Goal: Communication & Community: Share content

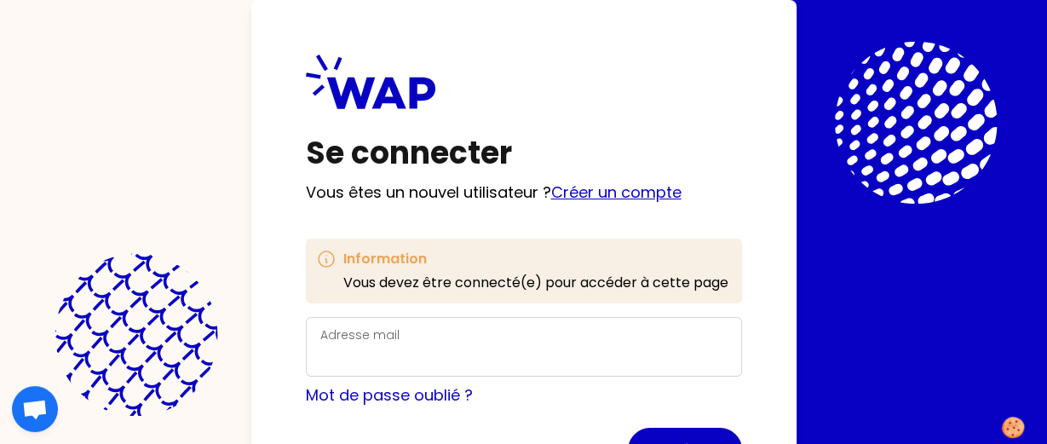
click at [599, 196] on link "Créer un compte" at bounding box center [616, 191] width 130 height 21
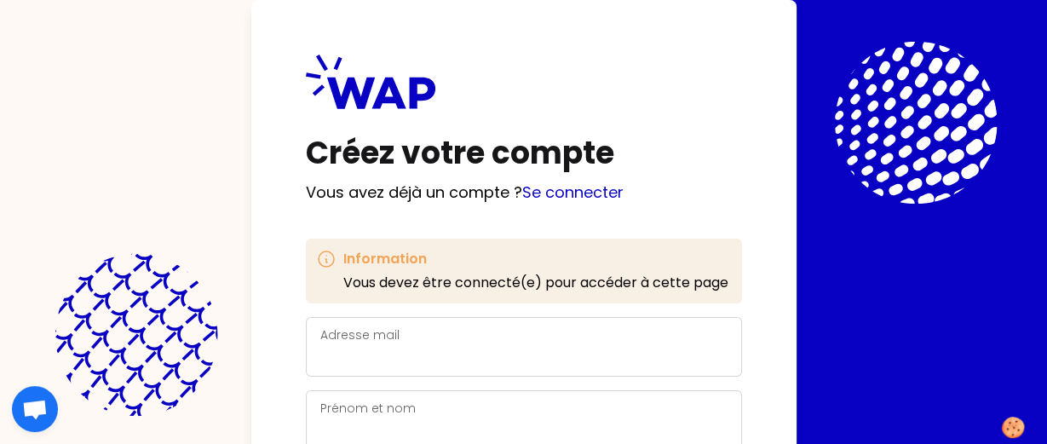
scroll to position [98, 0]
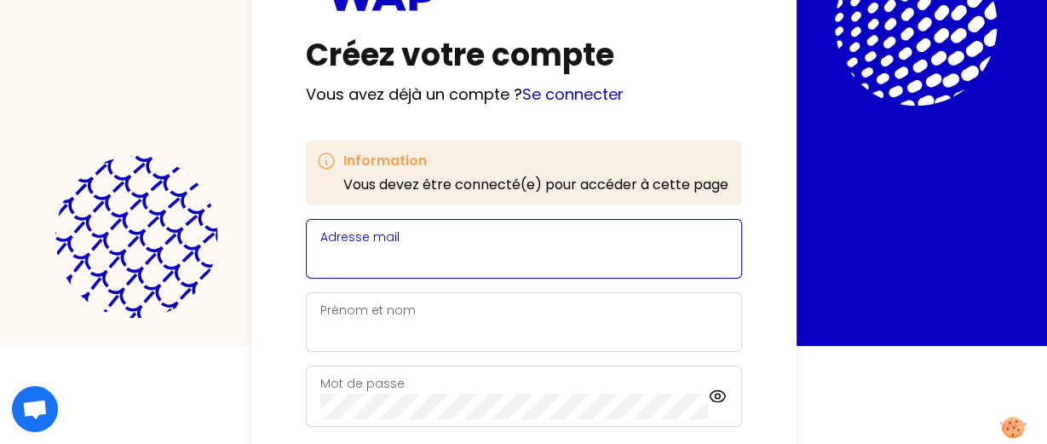
click at [479, 251] on input "Adresse mail" at bounding box center [523, 259] width 407 height 24
type input "[EMAIL_ADDRESS][DOMAIN_NAME]"
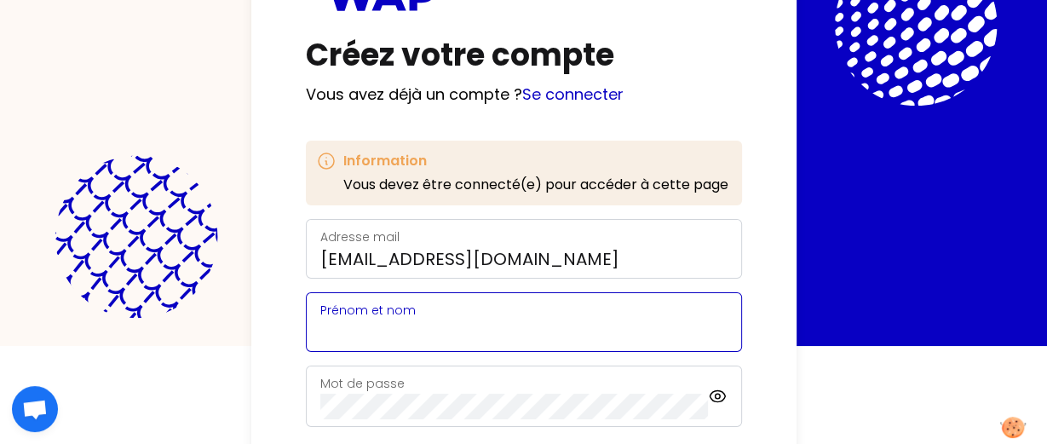
click at [452, 325] on input "Prénom et nom" at bounding box center [523, 332] width 407 height 24
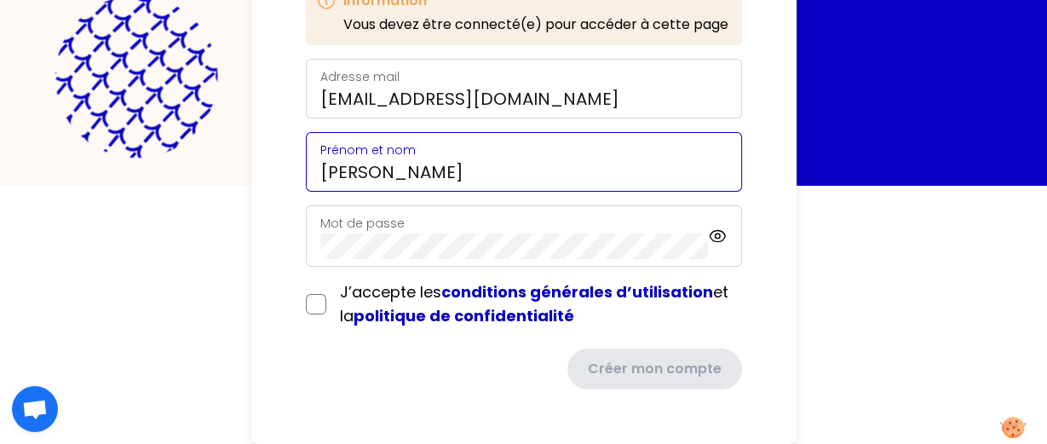
scroll to position [261, 0]
type input "[PERSON_NAME]"
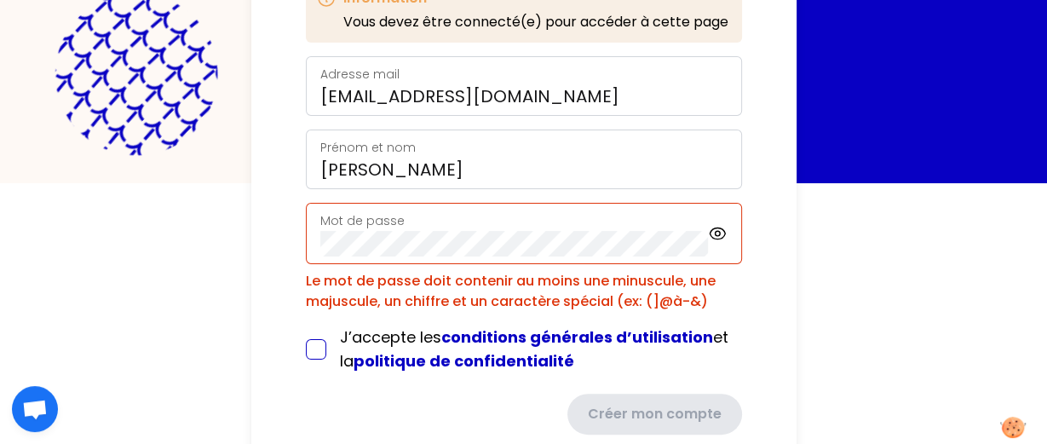
click at [314, 304] on form "Adresse mail [EMAIL_ADDRESS][DOMAIN_NAME] Prénom et nom [PERSON_NAME] Mot de pa…" at bounding box center [524, 245] width 436 height 378
click at [313, 353] on input "checkbox" at bounding box center [316, 349] width 20 height 20
checkbox input "true"
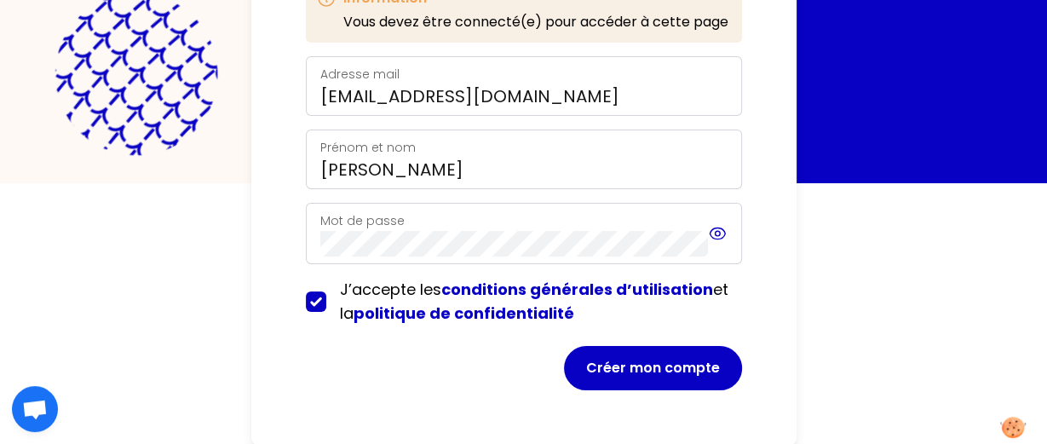
click at [713, 237] on icon at bounding box center [718, 233] width 20 height 20
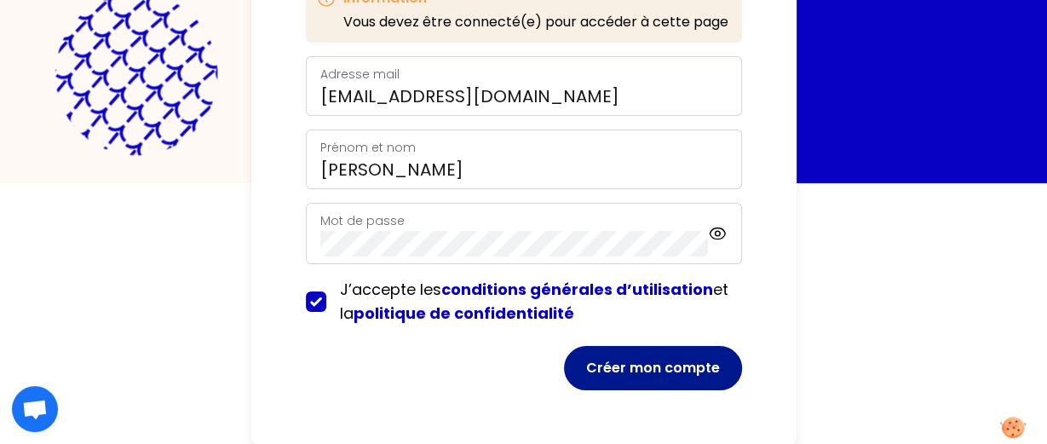
click at [698, 380] on button "Créer mon compte" at bounding box center [653, 368] width 178 height 44
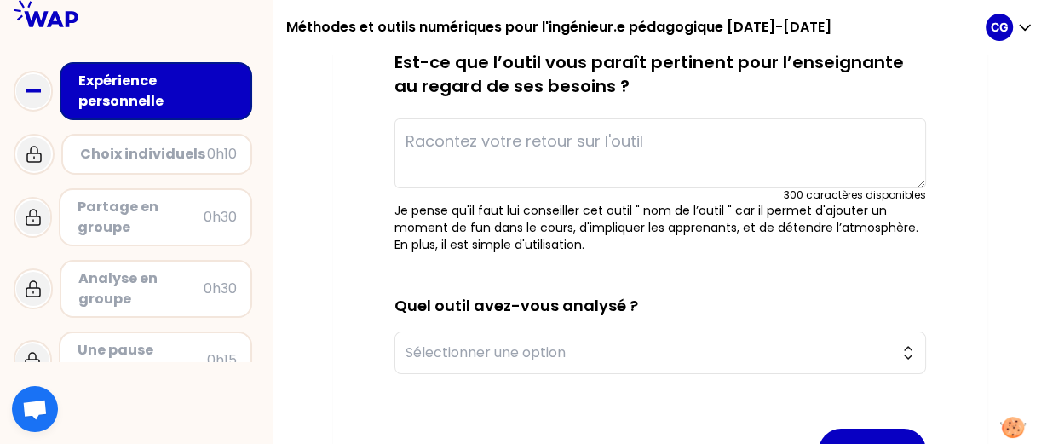
scroll to position [228, 0]
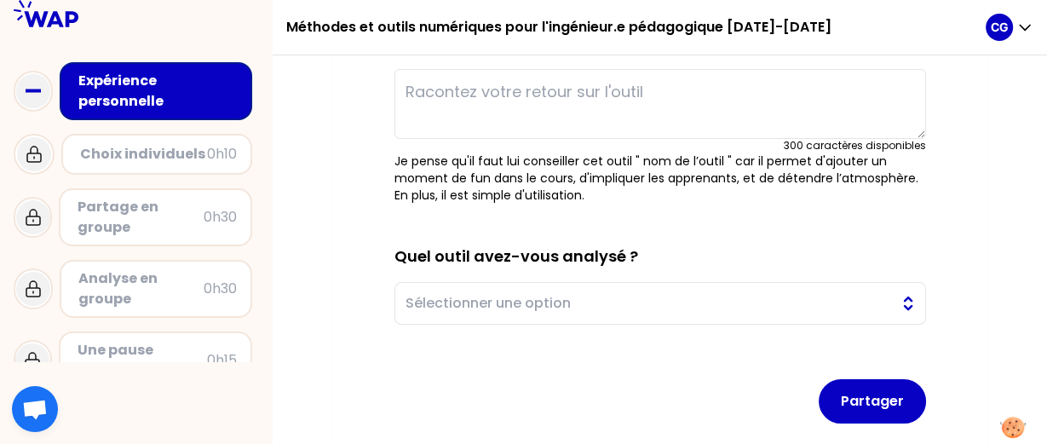
click at [878, 306] on span "Sélectionner une option" at bounding box center [649, 303] width 486 height 20
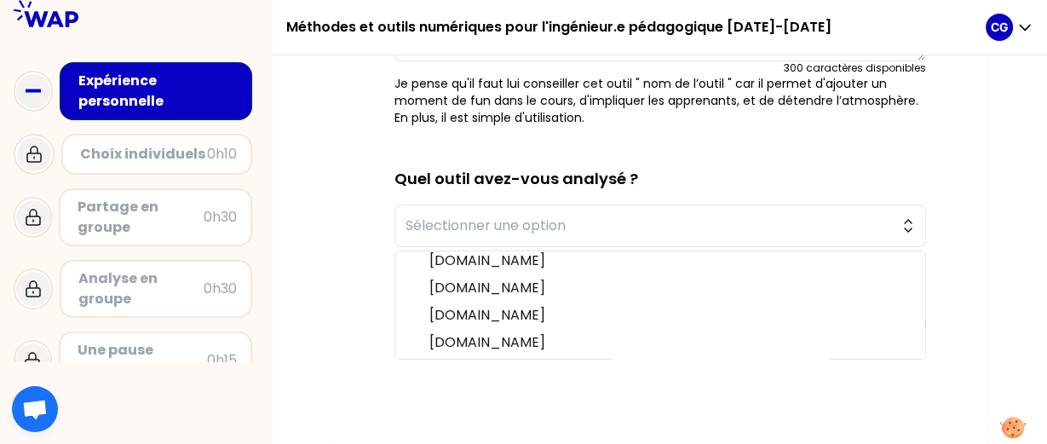
scroll to position [309, 0]
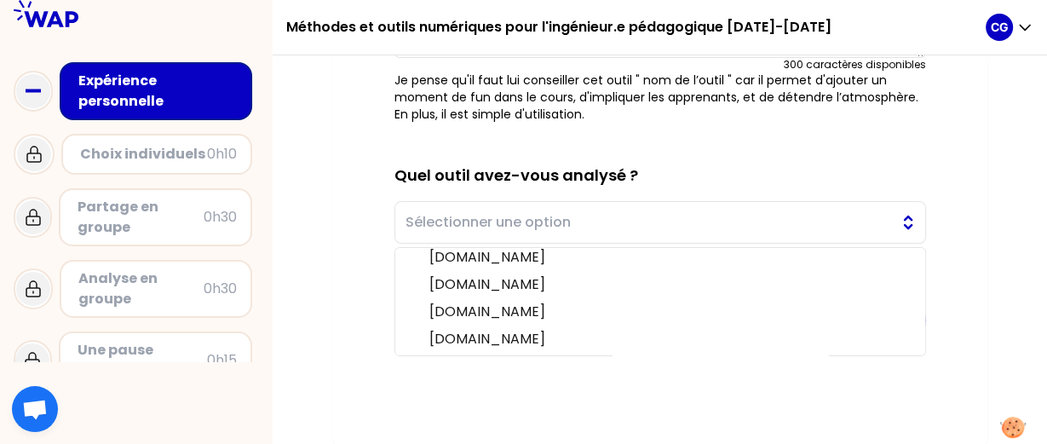
click at [782, 212] on span "Sélectionner une option" at bounding box center [649, 222] width 486 height 20
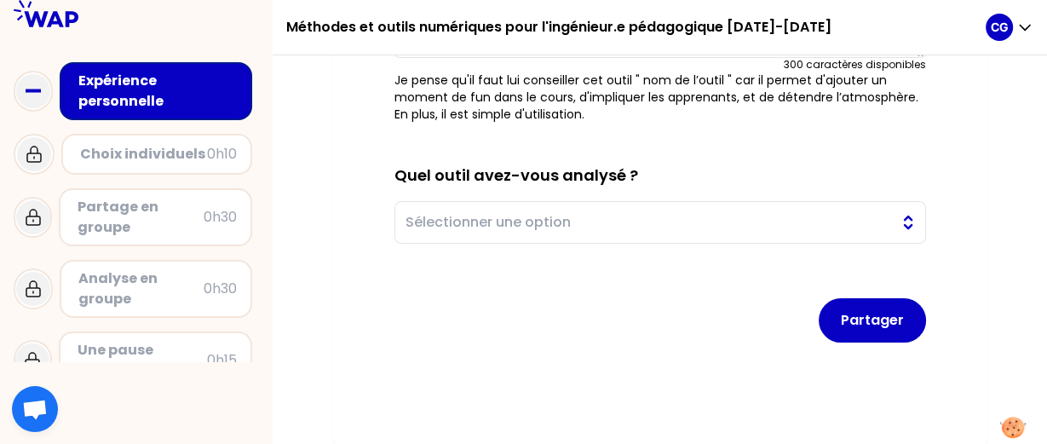
click at [774, 226] on span "Sélectionner une option" at bounding box center [649, 222] width 486 height 20
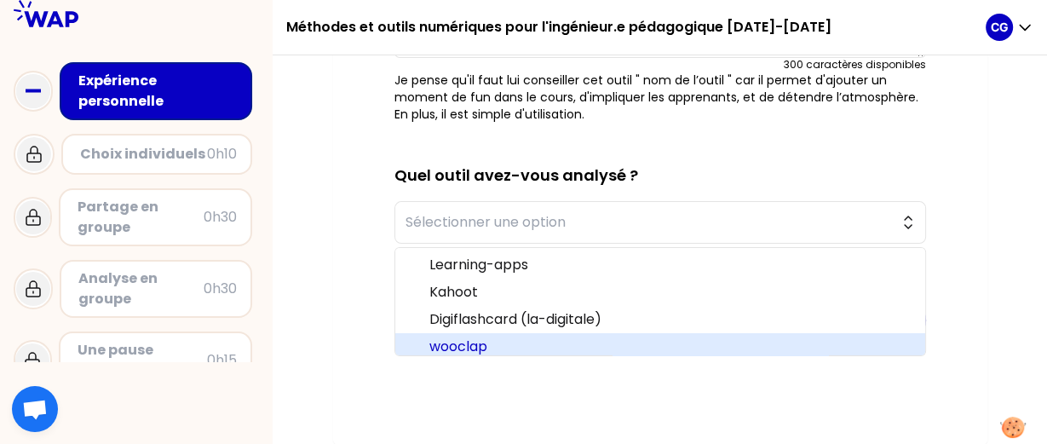
scroll to position [4, 0]
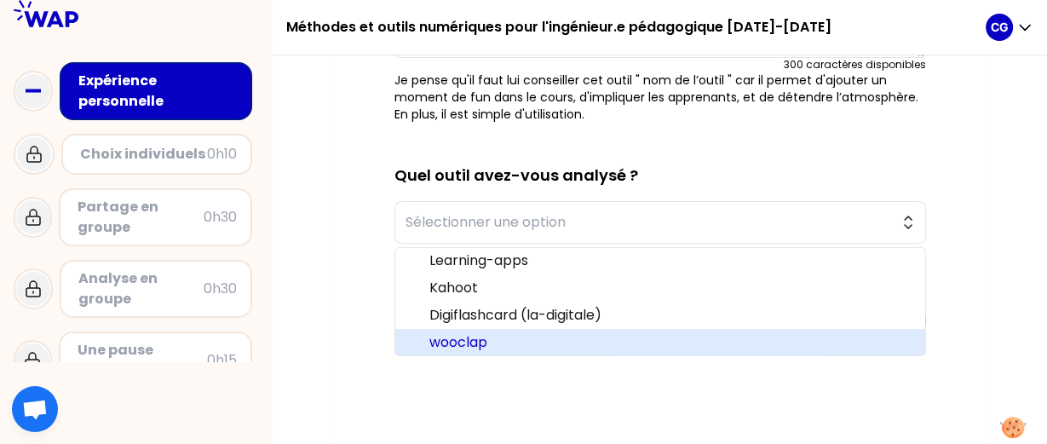
click at [626, 337] on span "wooclap" at bounding box center [670, 342] width 482 height 20
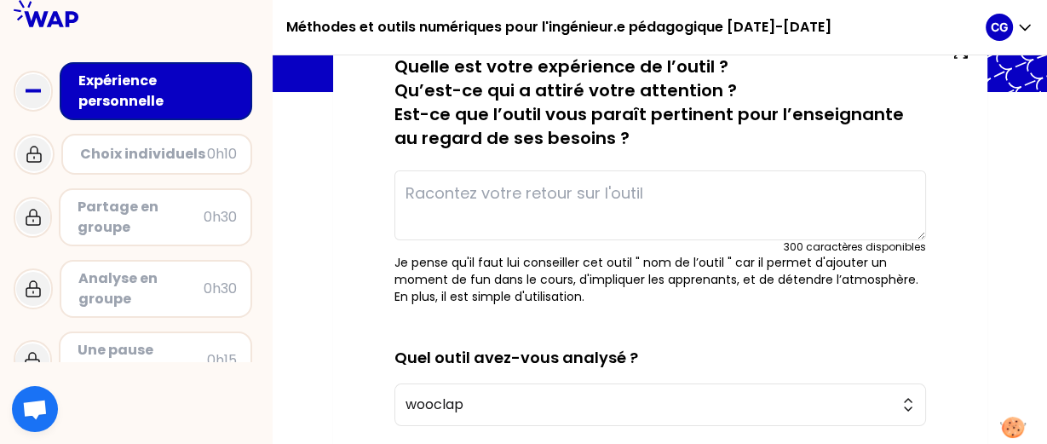
scroll to position [80, 0]
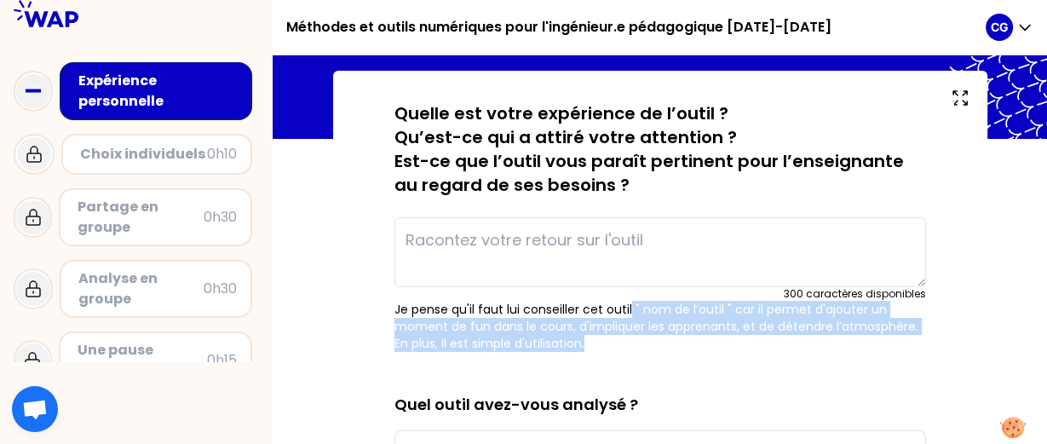
drag, startPoint x: 629, startPoint y: 310, endPoint x: 684, endPoint y: 346, distance: 65.9
click at [684, 346] on p "Je pense qu'il faut lui conseiller cet outil " nom de l’outil " car il permet d…" at bounding box center [660, 326] width 532 height 51
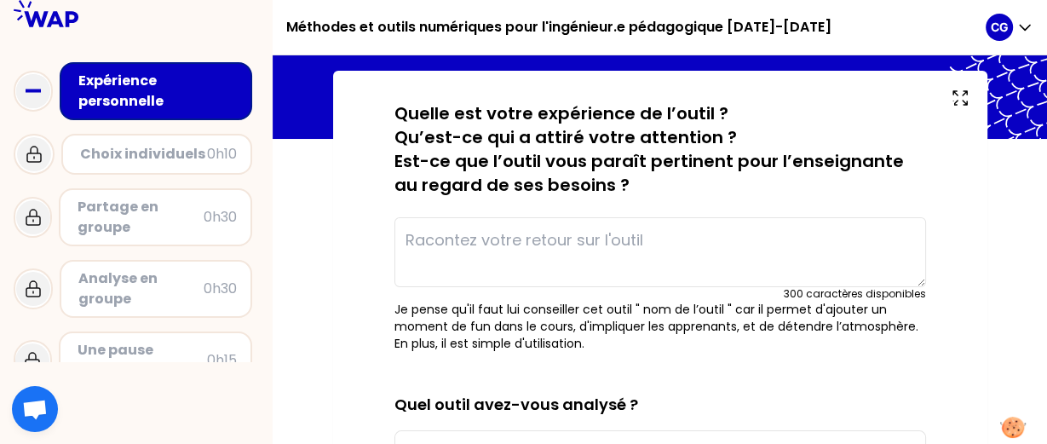
click at [684, 346] on p "Je pense qu'il faut lui conseiller cet outil " nom de l’outil " car il permet d…" at bounding box center [660, 326] width 532 height 51
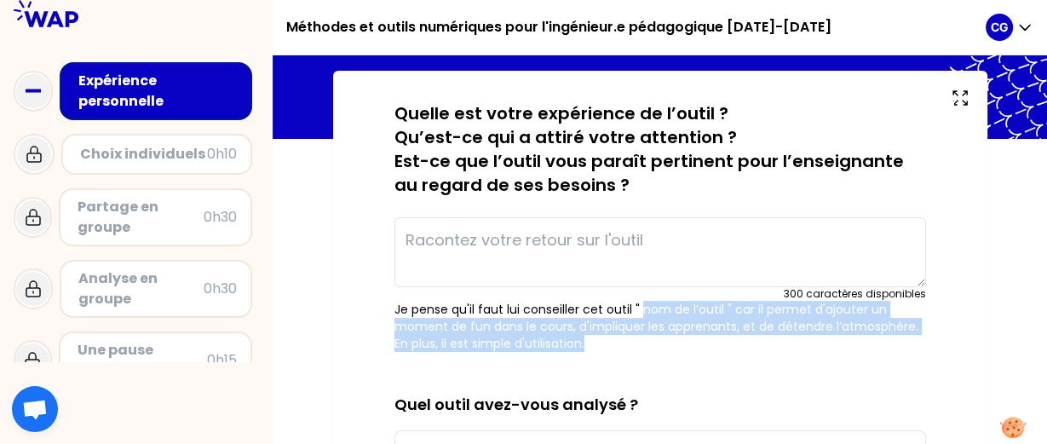
drag, startPoint x: 684, startPoint y: 346, endPoint x: 642, endPoint y: 314, distance: 53.5
click at [642, 314] on p "Je pense qu'il faut lui conseiller cet outil " nom de l’outil " car il permet d…" at bounding box center [660, 326] width 532 height 51
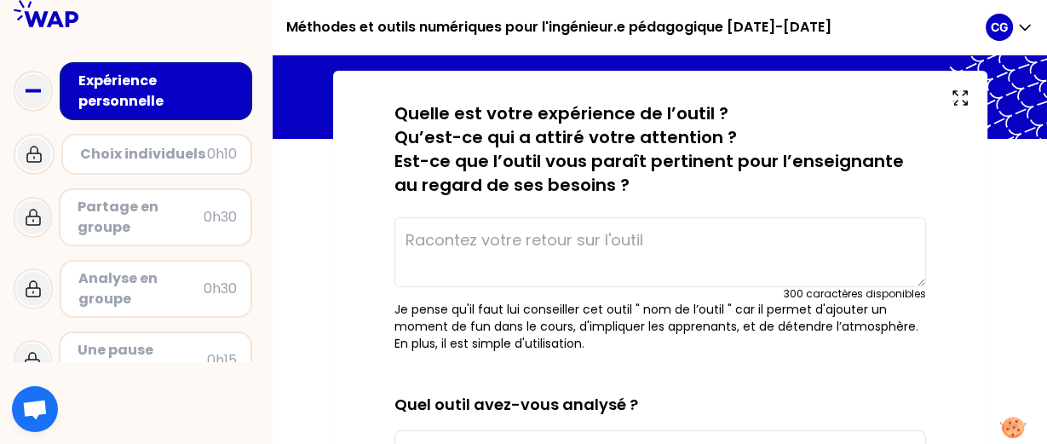
click at [642, 314] on p "Je pense qu'il faut lui conseiller cet outil " nom de l’outil " car il permet d…" at bounding box center [660, 326] width 532 height 51
click at [579, 244] on textarea at bounding box center [660, 252] width 532 height 70
type textarea "O"
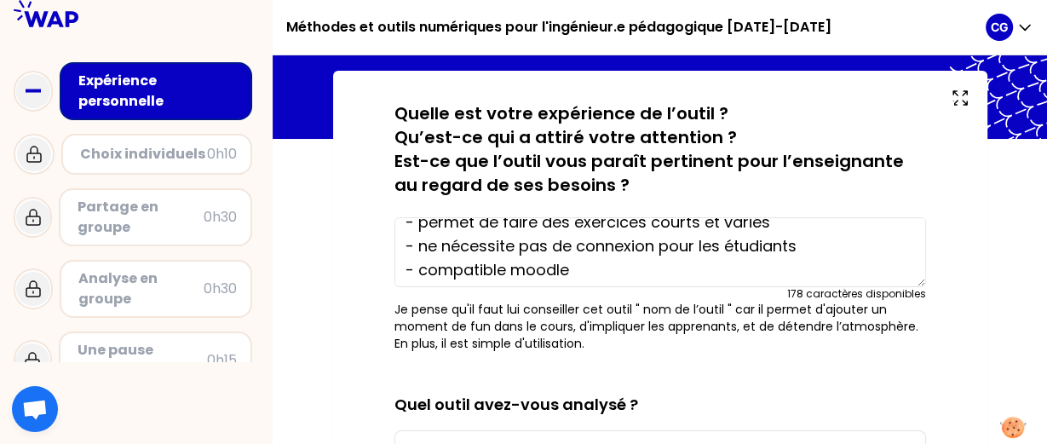
scroll to position [0, 0]
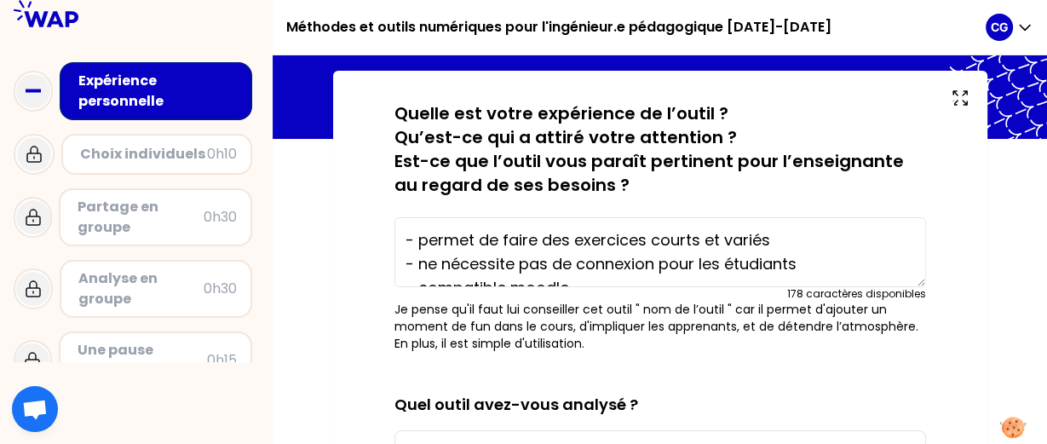
click at [412, 232] on textarea "- permet de faire des exercices courts et variés - ne nécessite pas de connexio…" at bounding box center [660, 252] width 532 height 70
click at [404, 236] on textarea "- permet de faire des exercices courts et variés - ne nécessite pas de connexio…" at bounding box center [660, 252] width 532 height 70
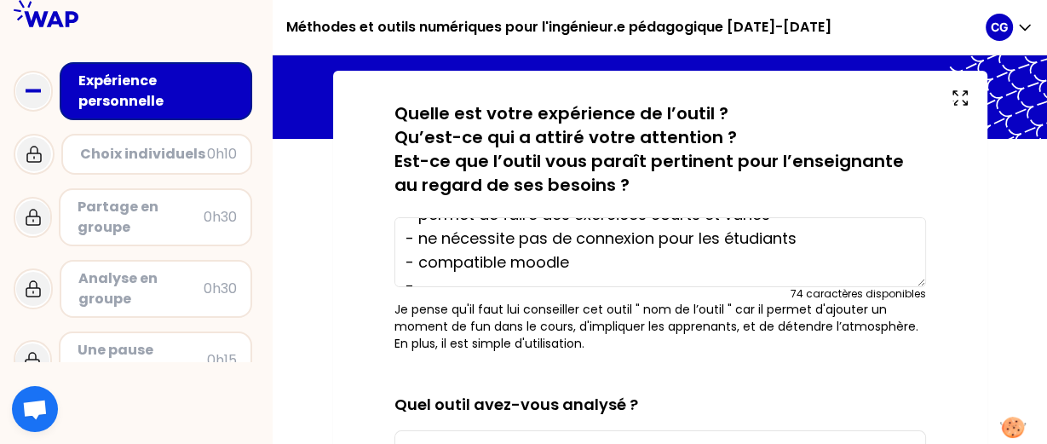
scroll to position [95, 0]
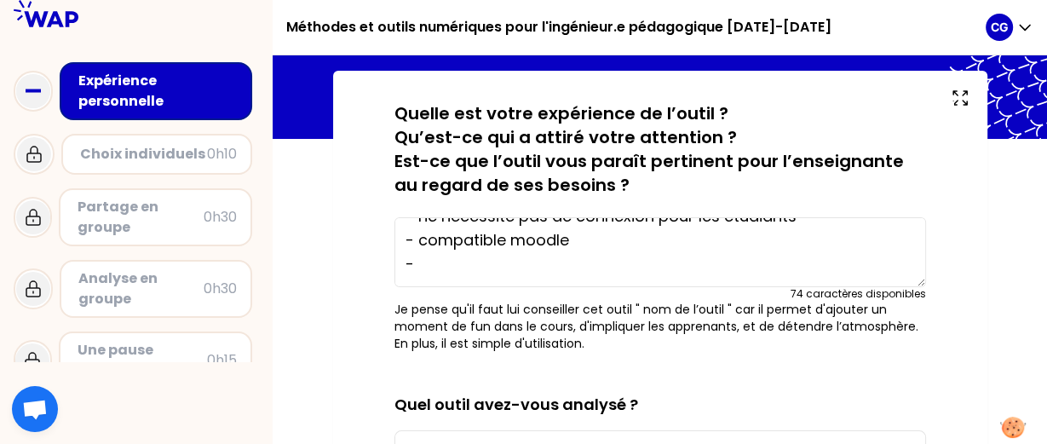
click at [526, 262] on textarea "Mon expérience: exploration rapide Ce qui a attiré mon attention: la facilité d…" at bounding box center [660, 252] width 532 height 70
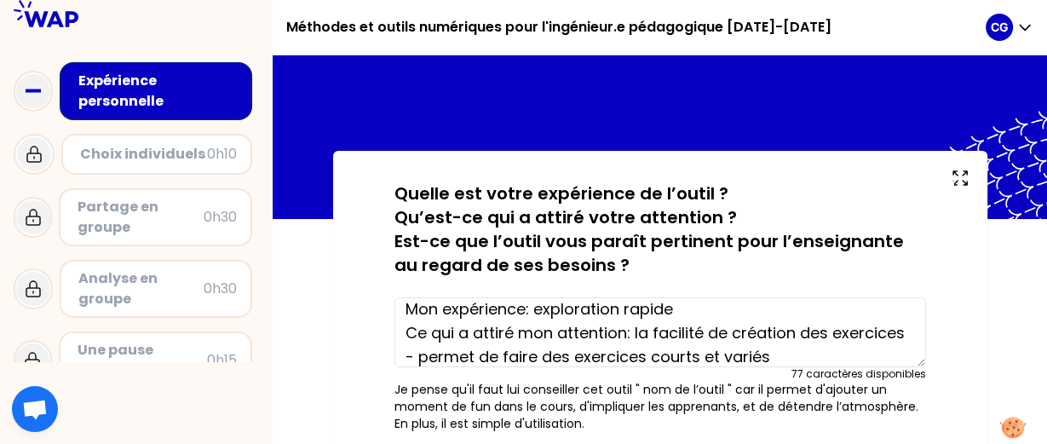
scroll to position [10, 0]
click at [653, 334] on textarea "Mon expérience: exploration rapide Ce qui a attiré mon attention: la facilité d…" at bounding box center [660, 332] width 532 height 70
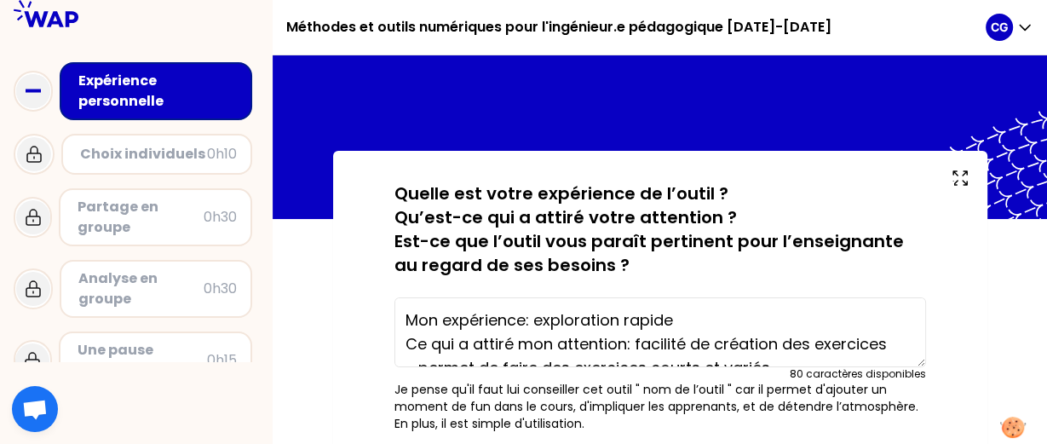
drag, startPoint x: 689, startPoint y: 324, endPoint x: 461, endPoint y: 325, distance: 228.3
click at [461, 325] on textarea "Mon expérience: exploration rapide Ce qui a attiré mon attention: facilité de c…" at bounding box center [660, 332] width 532 height 70
drag, startPoint x: 533, startPoint y: 322, endPoint x: 392, endPoint y: 311, distance: 141.0
click at [394, 311] on textarea "Mon expérience: exploration rapide Ce qui a attiré mon attention: facilité de c…" at bounding box center [660, 332] width 532 height 70
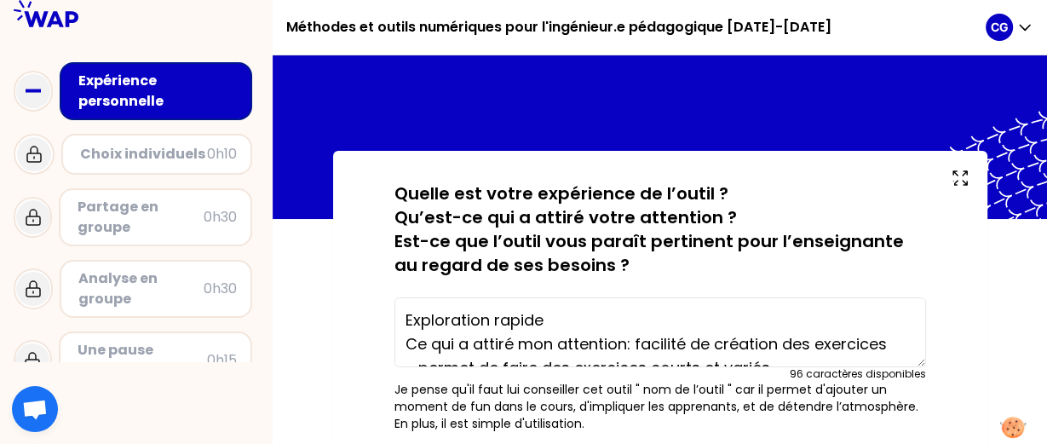
click at [569, 323] on textarea "Exploration rapide Ce qui a attiré mon attention: facilité de création des exer…" at bounding box center [660, 332] width 532 height 70
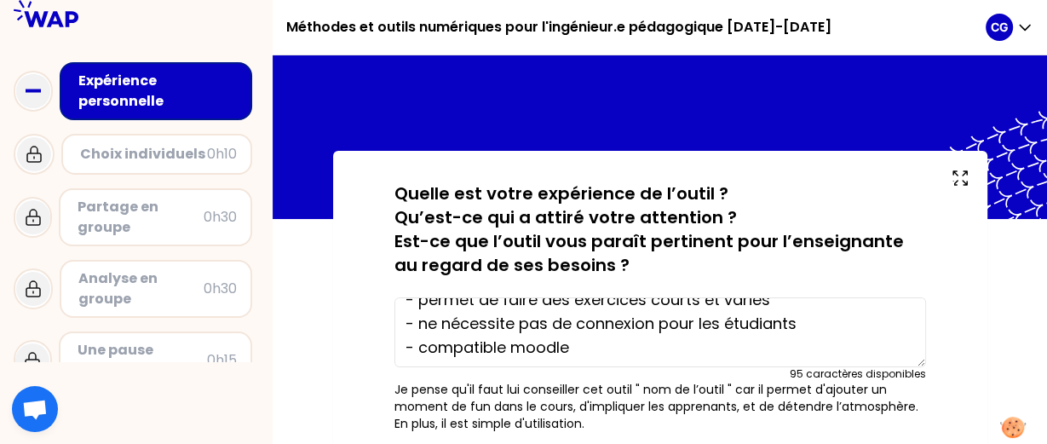
scroll to position [72, 0]
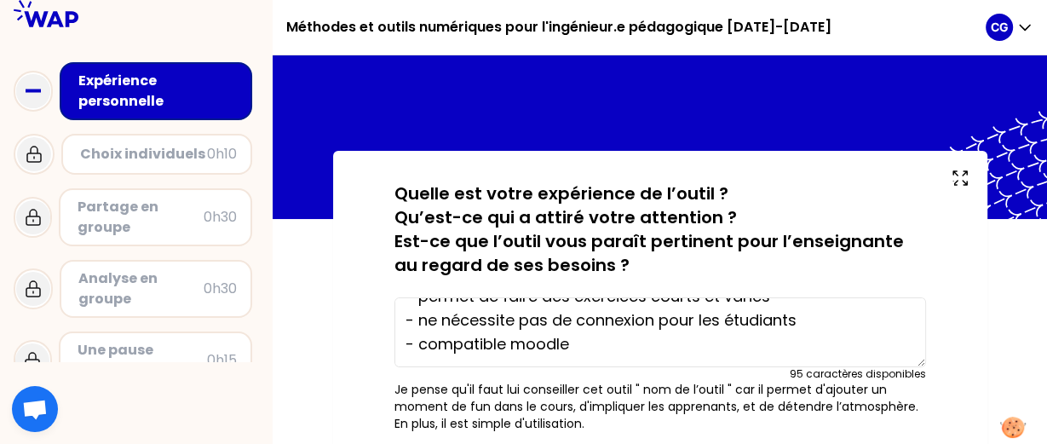
click at [606, 348] on textarea "Exploration rapide. Ce qui a attiré mon attention: facilité de création des exe…" at bounding box center [660, 332] width 532 height 70
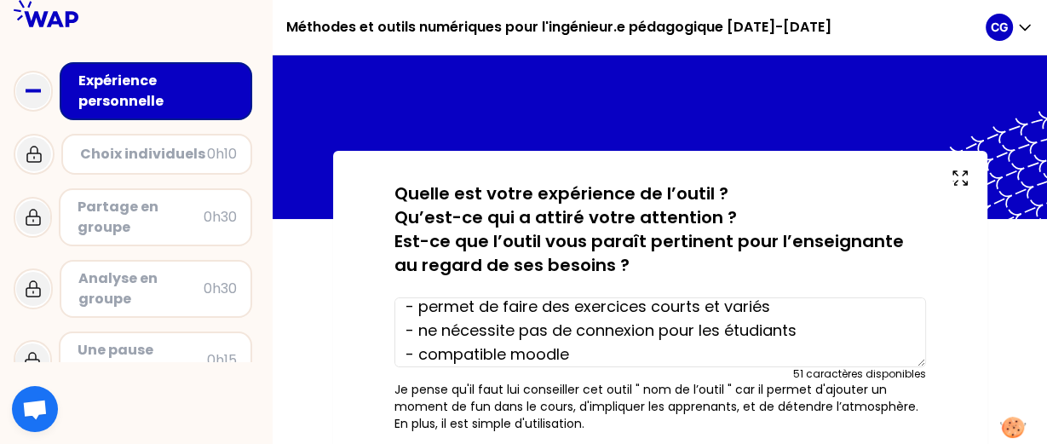
scroll to position [58, 0]
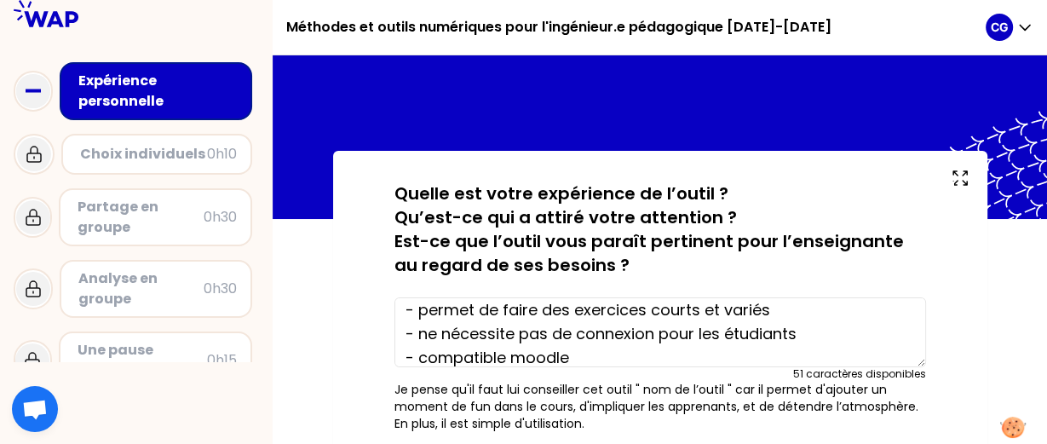
click at [412, 308] on textarea "Exploration rapide. Ce qui a attiré mon attention: facilité de création des exe…" at bounding box center [660, 332] width 532 height 70
click at [415, 333] on textarea "Exploration rapide. Ce qui a attiré mon attention: facilité de création des exe…" at bounding box center [660, 332] width 532 height 70
click at [414, 356] on textarea "Exploration rapide. Ce qui a attiré mon attention: facilité de création des exe…" at bounding box center [660, 332] width 532 height 70
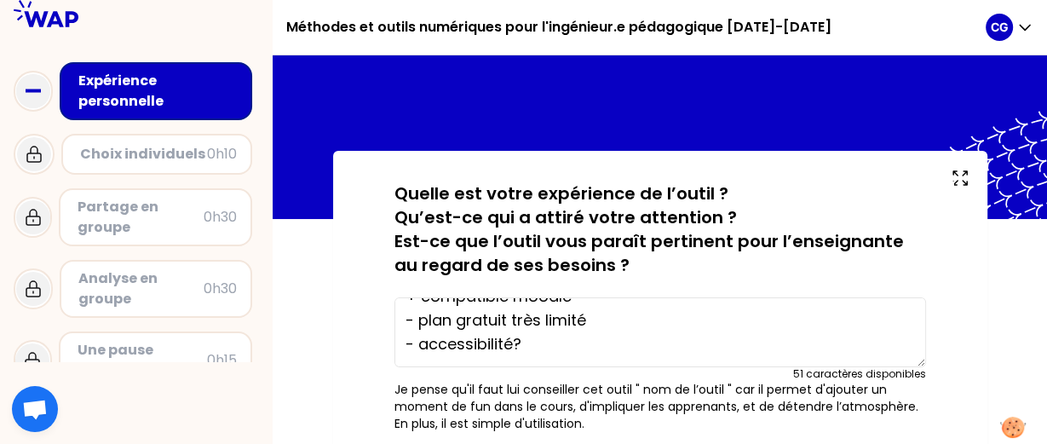
scroll to position [0, 0]
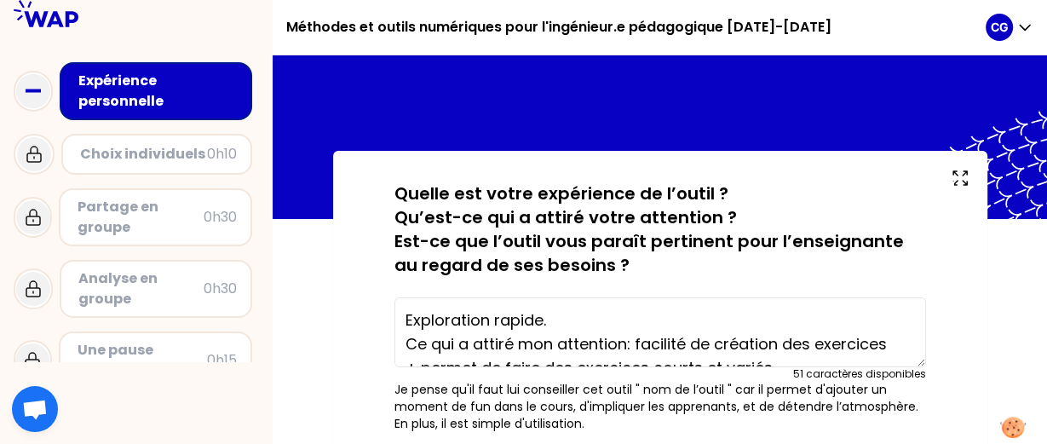
click at [472, 349] on textarea "Exploration rapide. Ce qui a attiré mon attention: facilité de création des exe…" at bounding box center [660, 332] width 532 height 70
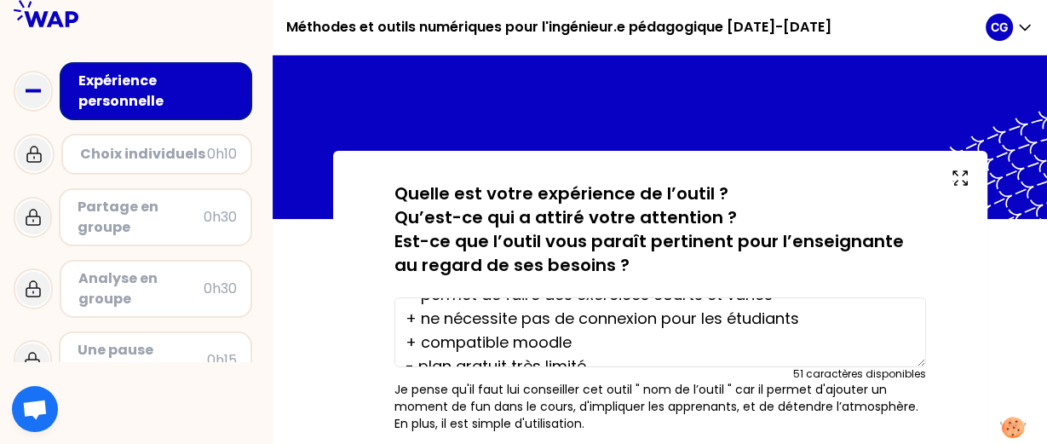
scroll to position [119, 0]
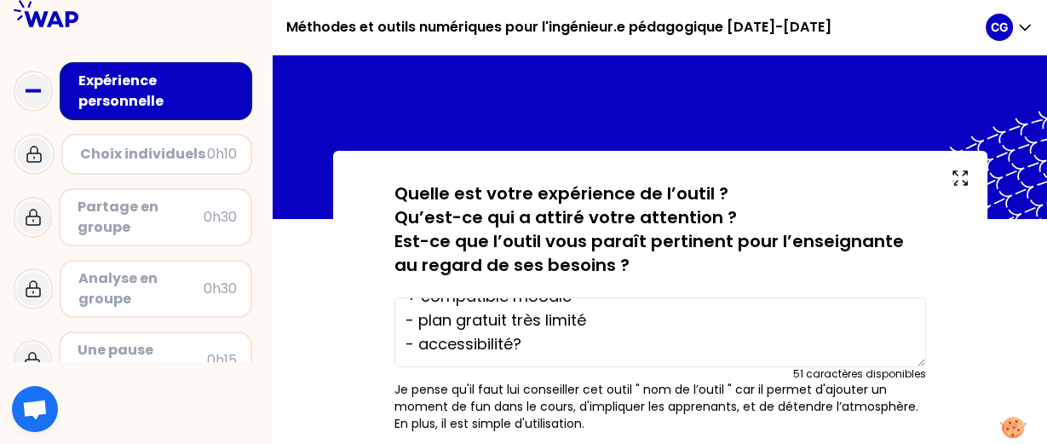
click at [605, 320] on textarea "Exploration rapide. Ce qui a attiré mon attention: facilité de création des exe…" at bounding box center [660, 332] width 532 height 70
type textarea "Exploration rapide. Ce qui a attiré mon attention: facilité de création des exe…"
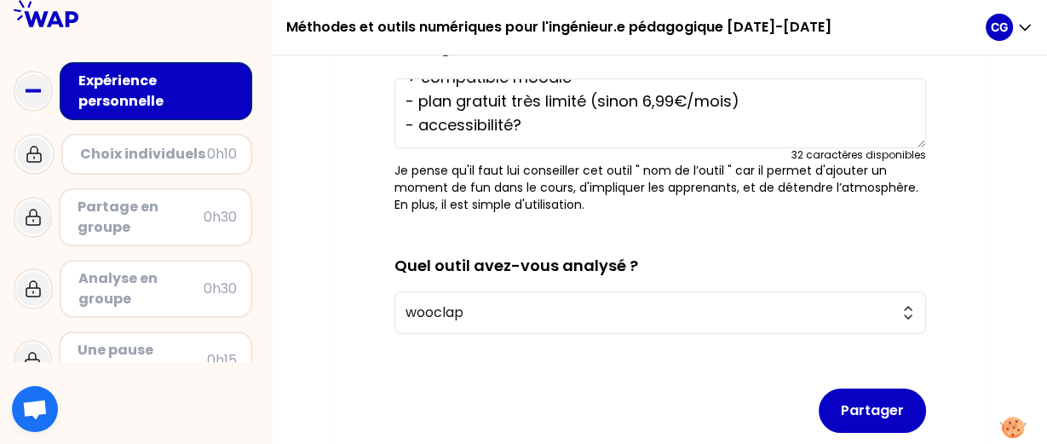
scroll to position [228, 0]
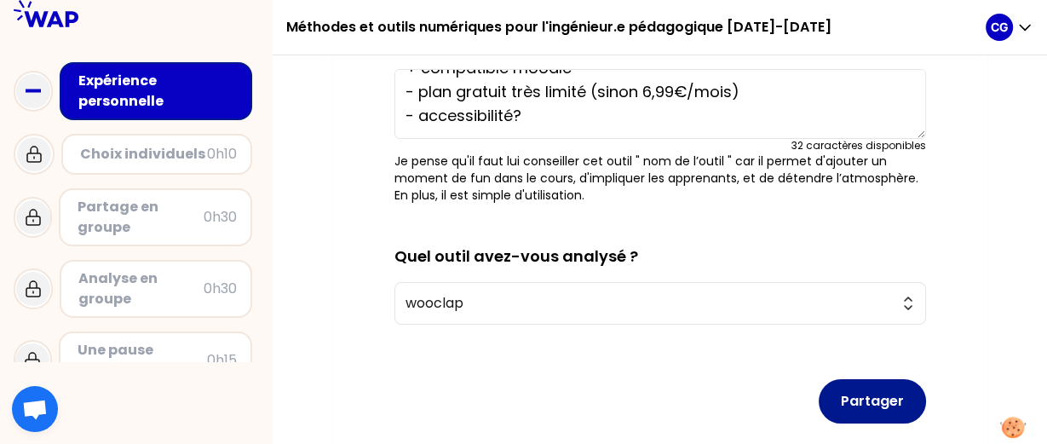
click at [883, 408] on button "Partager" at bounding box center [872, 401] width 107 height 44
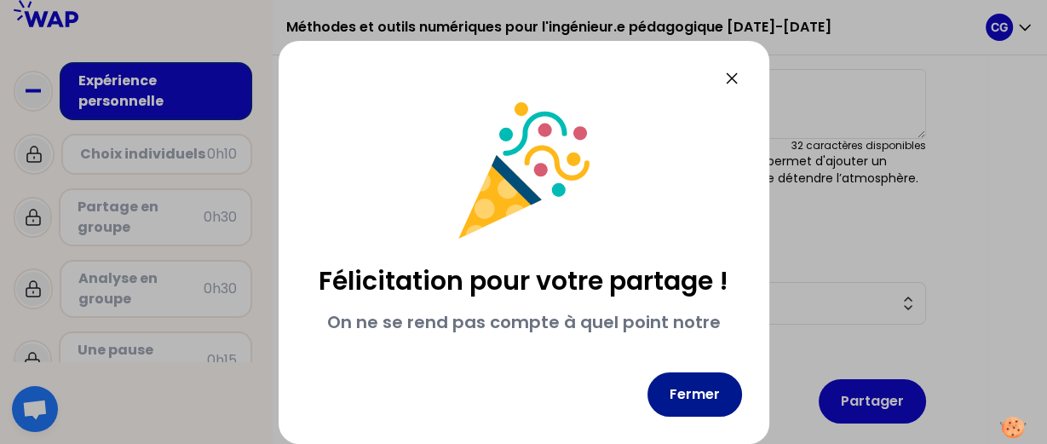
click at [680, 399] on button "Fermer" at bounding box center [695, 394] width 95 height 44
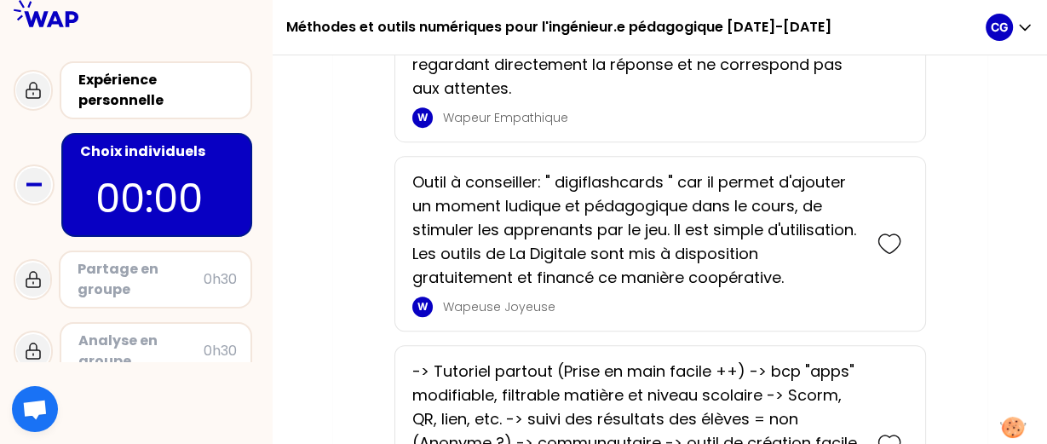
scroll to position [687, 0]
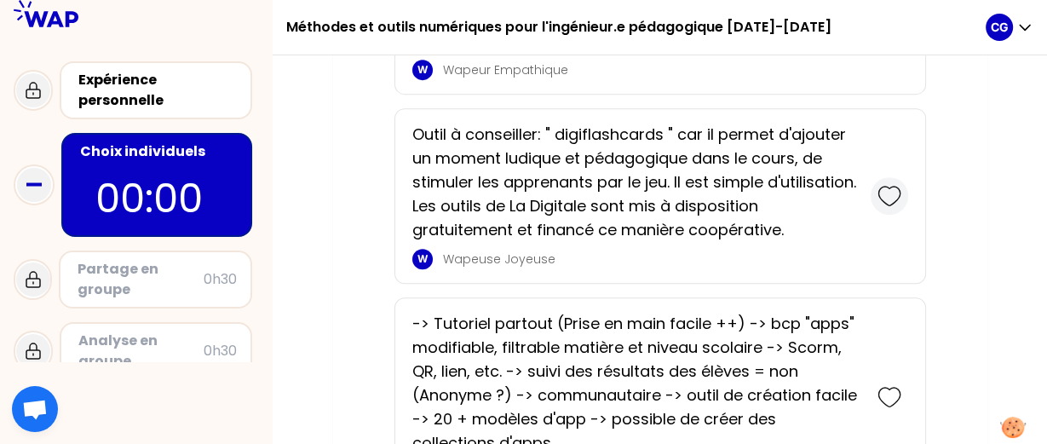
click at [893, 198] on icon at bounding box center [890, 196] width 24 height 24
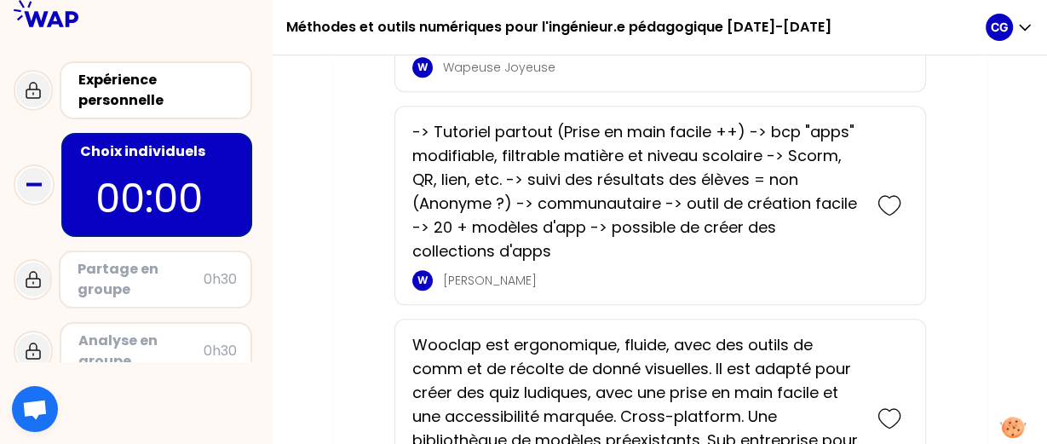
scroll to position [1050, 0]
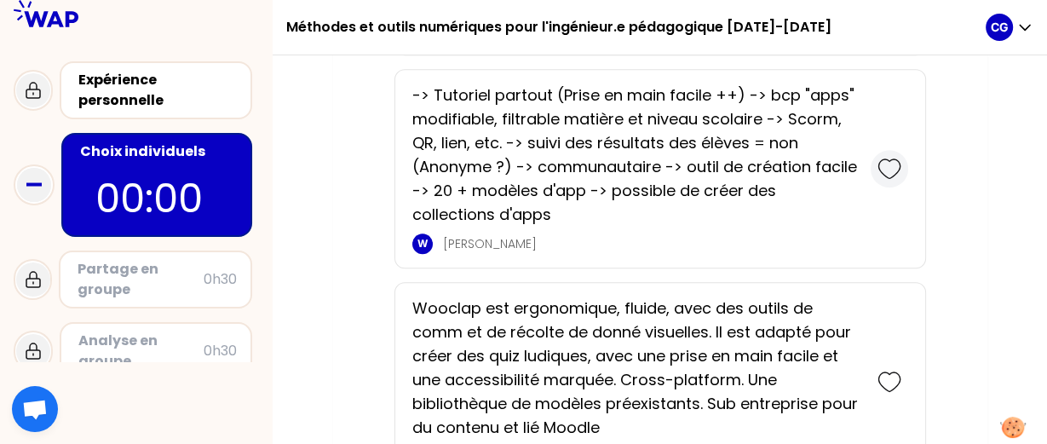
click at [888, 165] on icon at bounding box center [890, 169] width 24 height 24
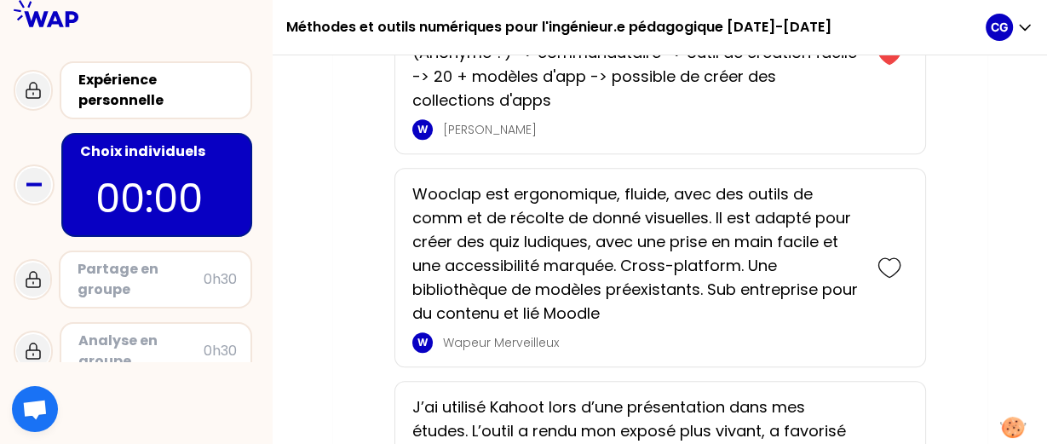
scroll to position [1492, 0]
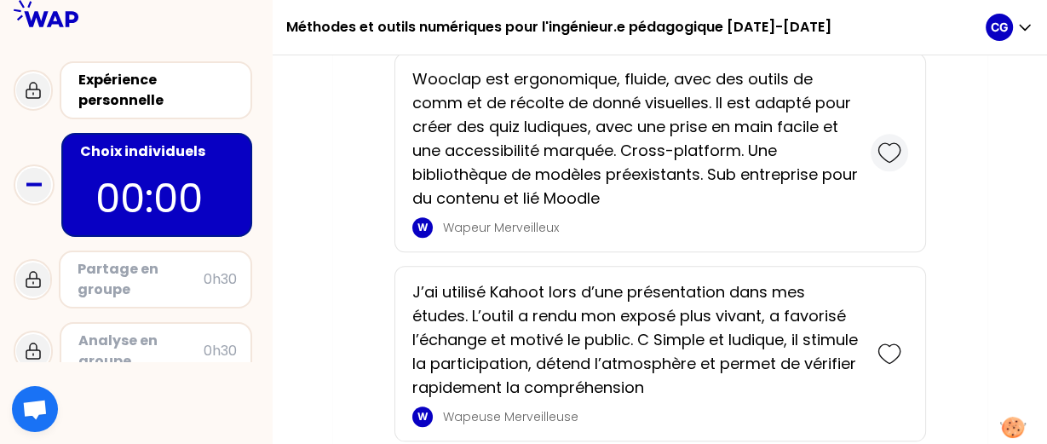
click at [884, 159] on icon at bounding box center [890, 153] width 24 height 24
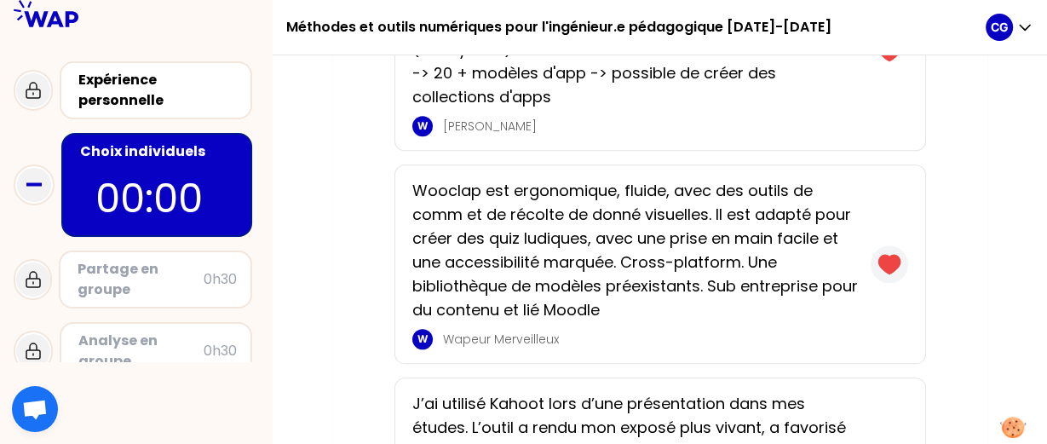
scroll to position [1590, 0]
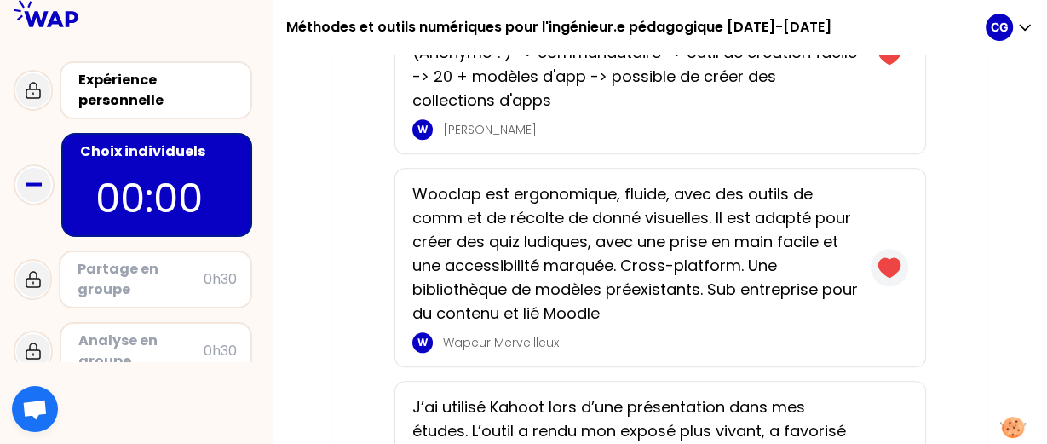
click at [899, 265] on icon at bounding box center [888, 267] width 21 height 19
click at [897, 265] on icon at bounding box center [890, 268] width 24 height 24
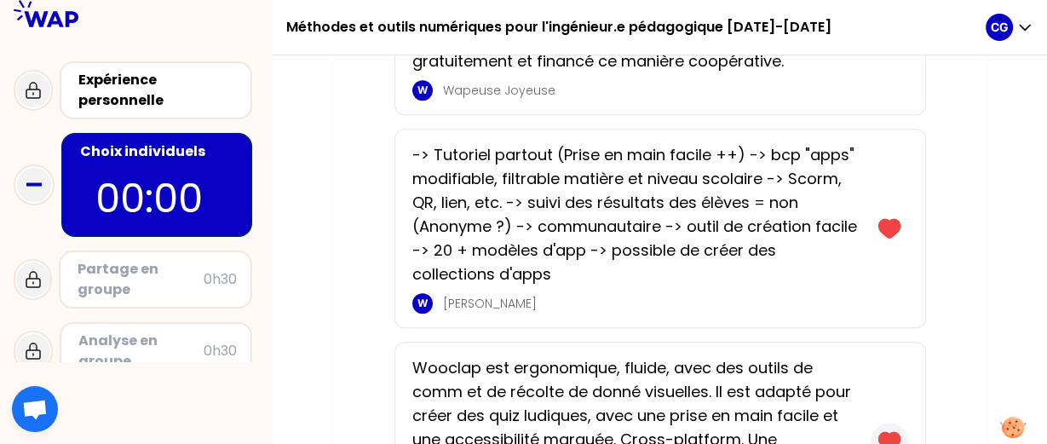
scroll to position [1361, 0]
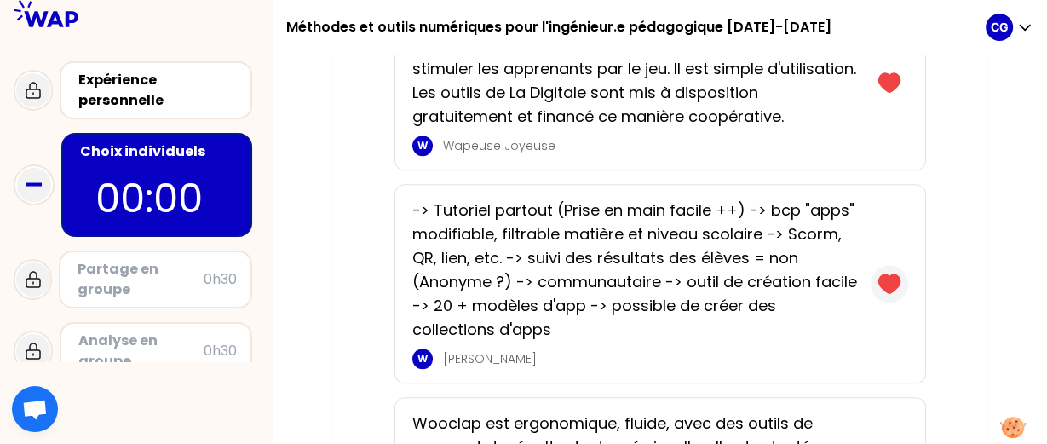
click at [896, 275] on icon at bounding box center [888, 283] width 21 height 19
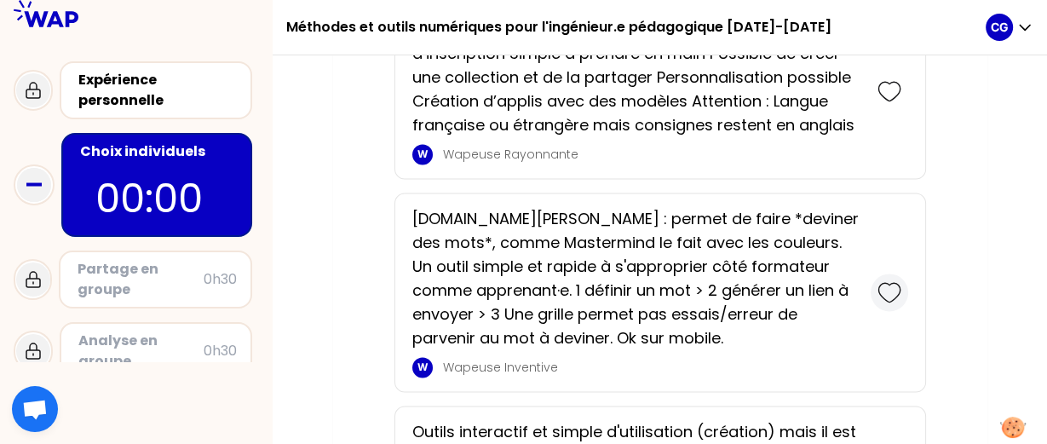
scroll to position [2179, 0]
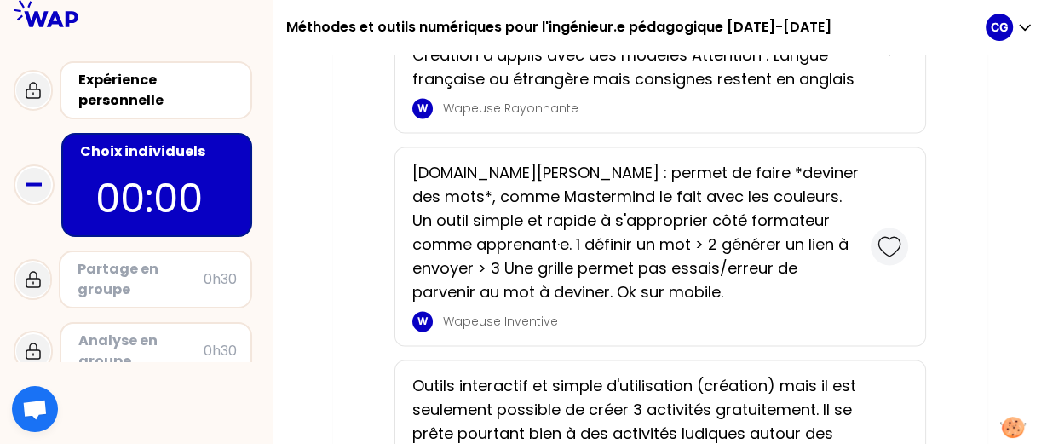
click at [890, 245] on icon at bounding box center [890, 246] width 24 height 24
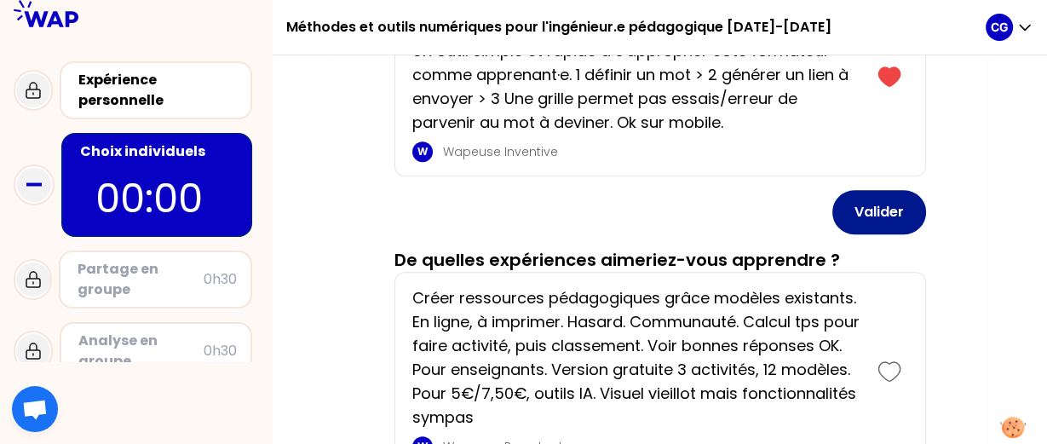
scroll to position [718, 0]
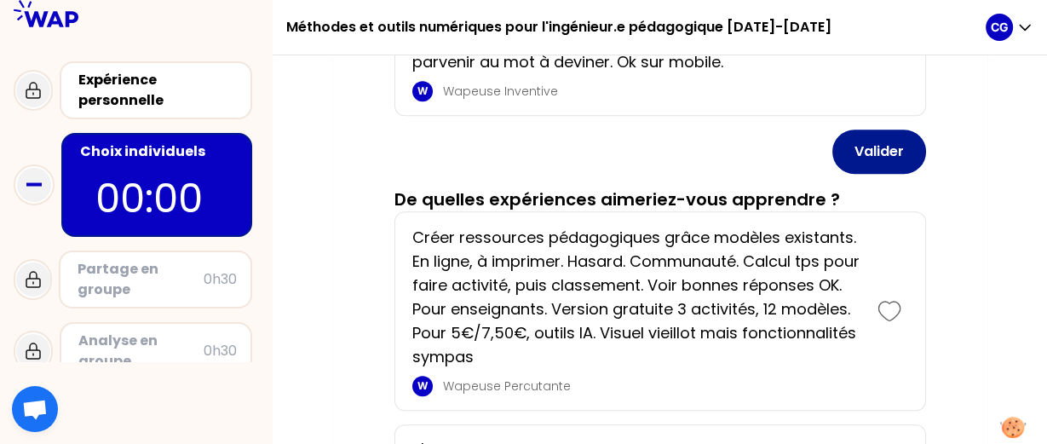
click at [889, 137] on button "Valider" at bounding box center [879, 152] width 94 height 44
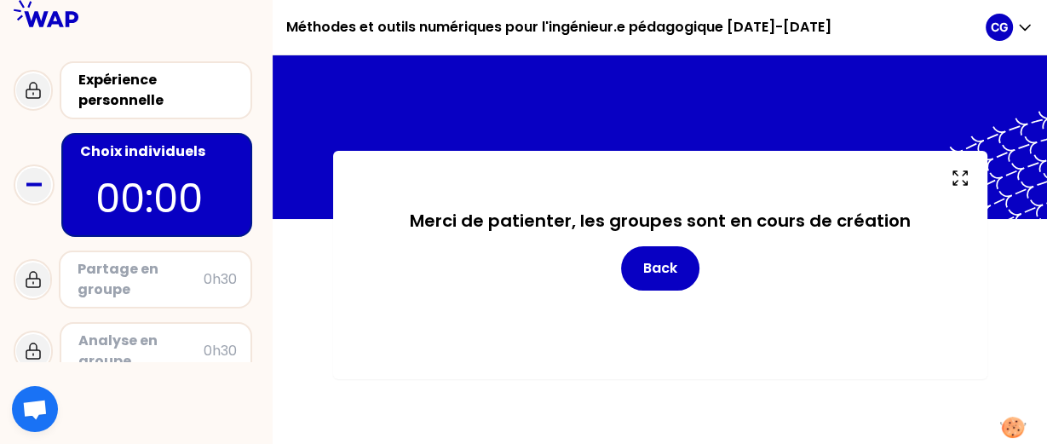
scroll to position [0, 0]
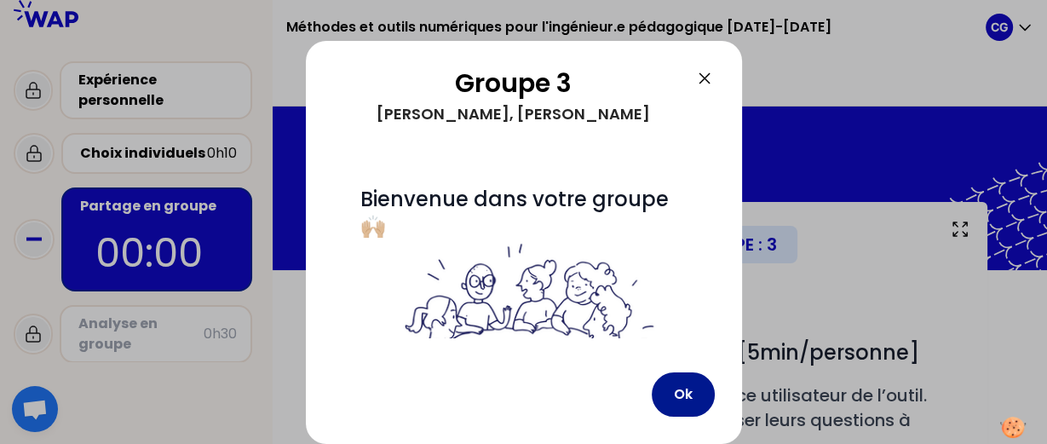
click at [688, 396] on button "Ok" at bounding box center [683, 394] width 63 height 44
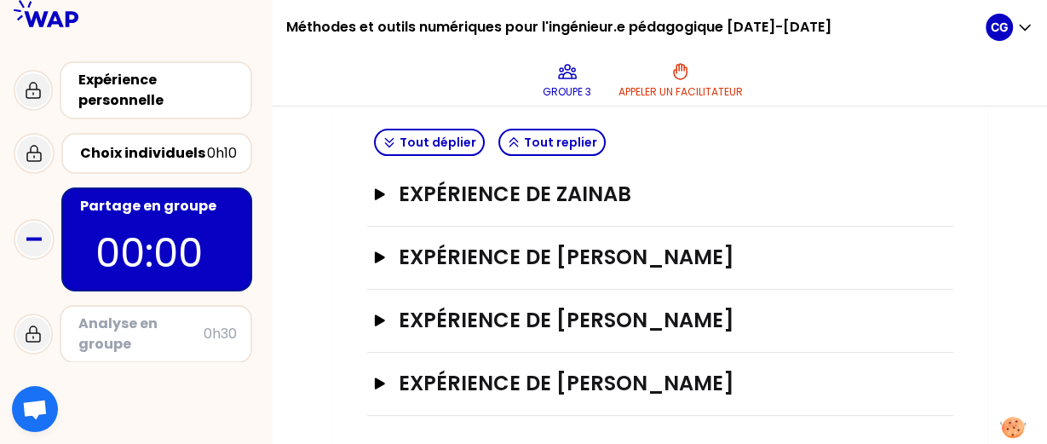
scroll to position [446, 0]
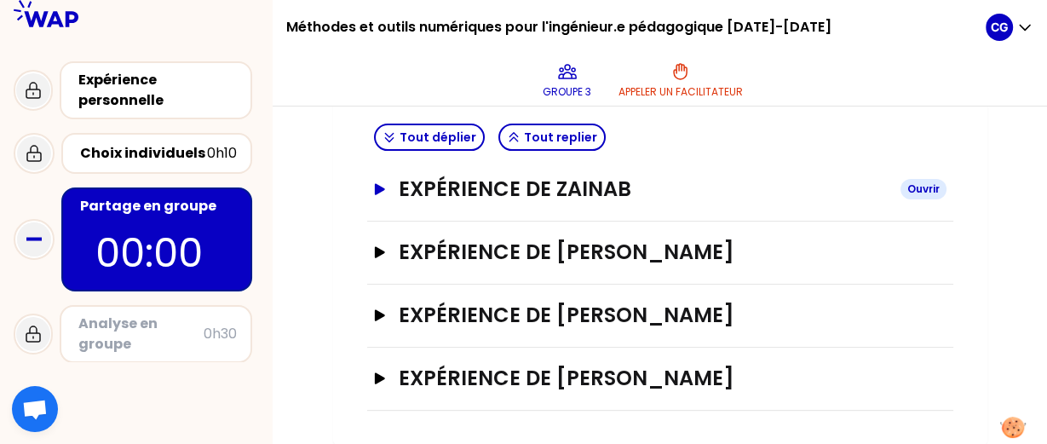
click at [382, 190] on icon "button" at bounding box center [379, 188] width 10 height 11
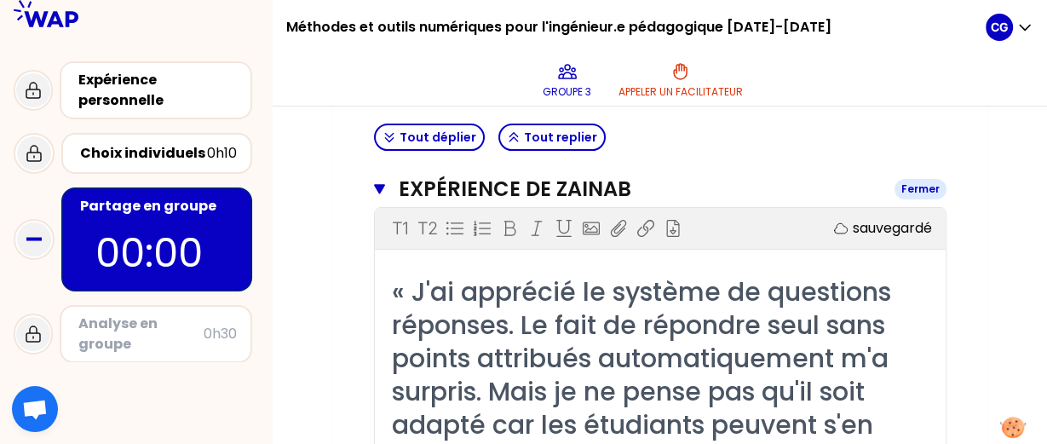
click at [382, 190] on icon "button" at bounding box center [379, 189] width 11 height 10
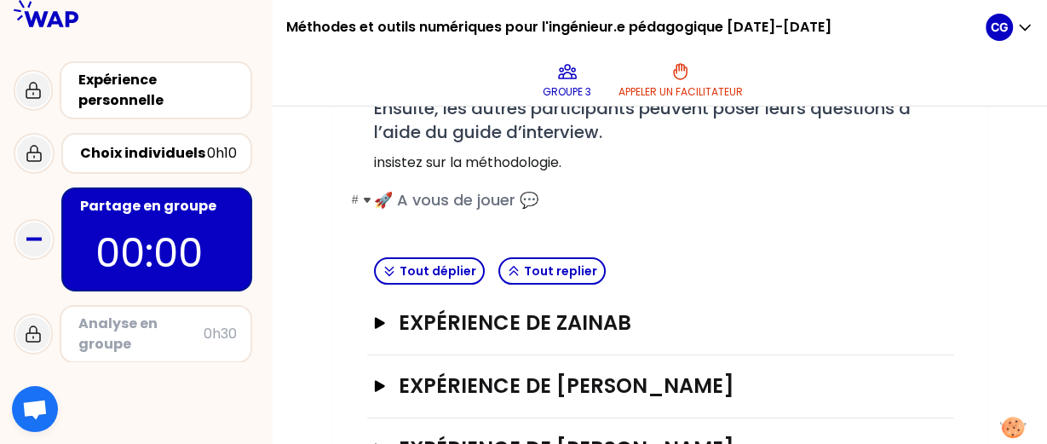
scroll to position [102, 0]
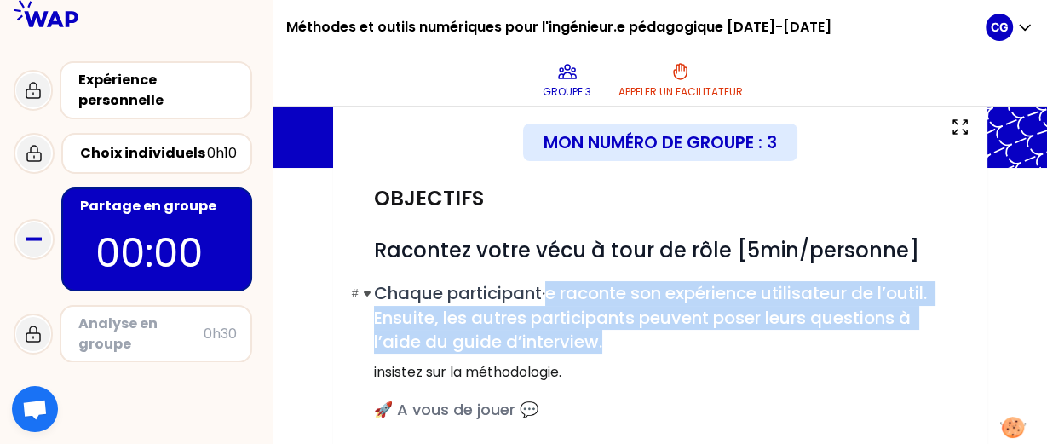
drag, startPoint x: 549, startPoint y: 293, endPoint x: 676, endPoint y: 340, distance: 136.1
click at [676, 340] on h2 "# Chaque participant·e raconte son expérience utilisateur de l’outil. Ensuite, …" at bounding box center [660, 317] width 573 height 72
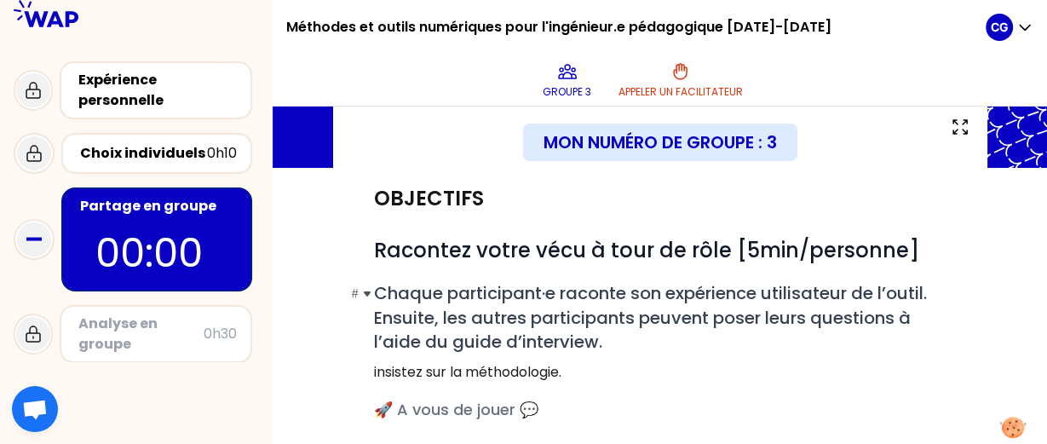
click at [676, 340] on h2 "# Chaque participant·e raconte son expérience utilisateur de l’outil. Ensuite, …" at bounding box center [660, 317] width 573 height 72
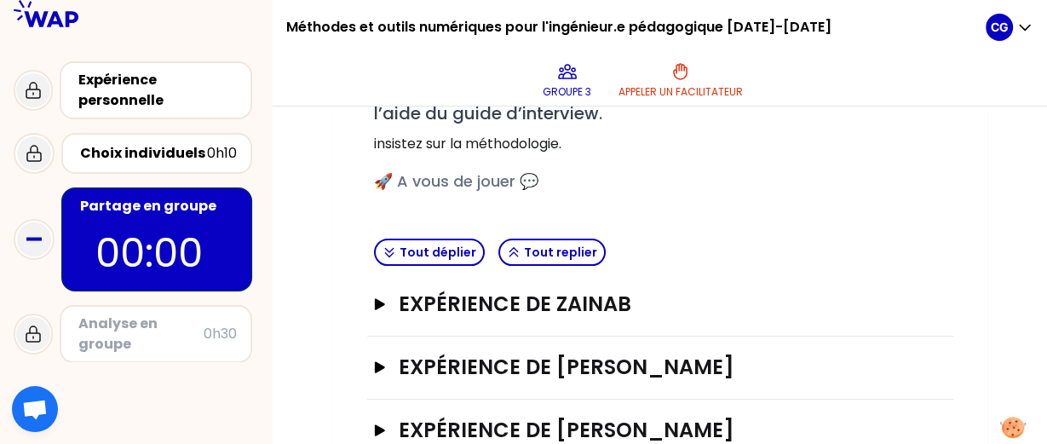
scroll to position [446, 0]
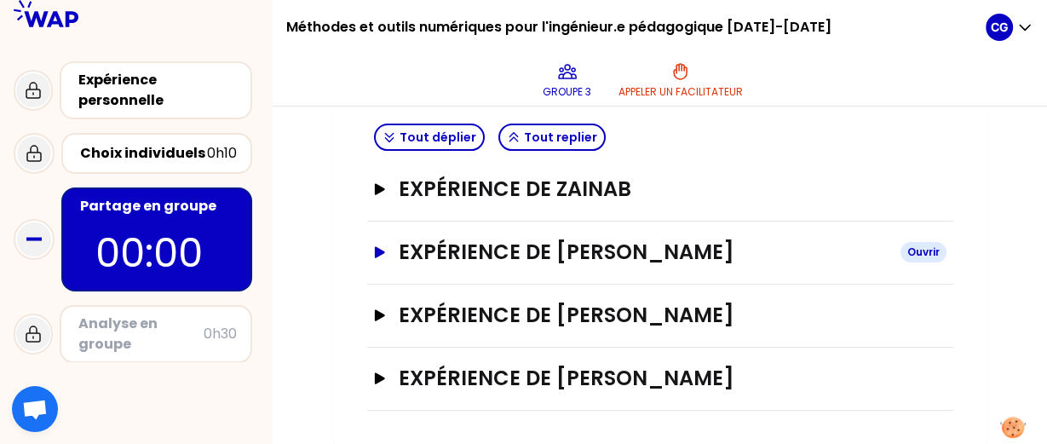
click at [381, 254] on icon "button" at bounding box center [379, 251] width 10 height 11
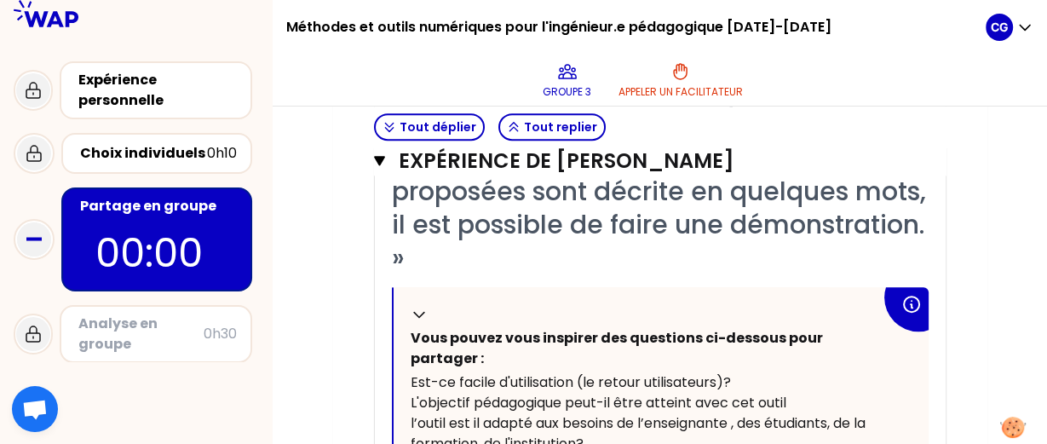
scroll to position [675, 0]
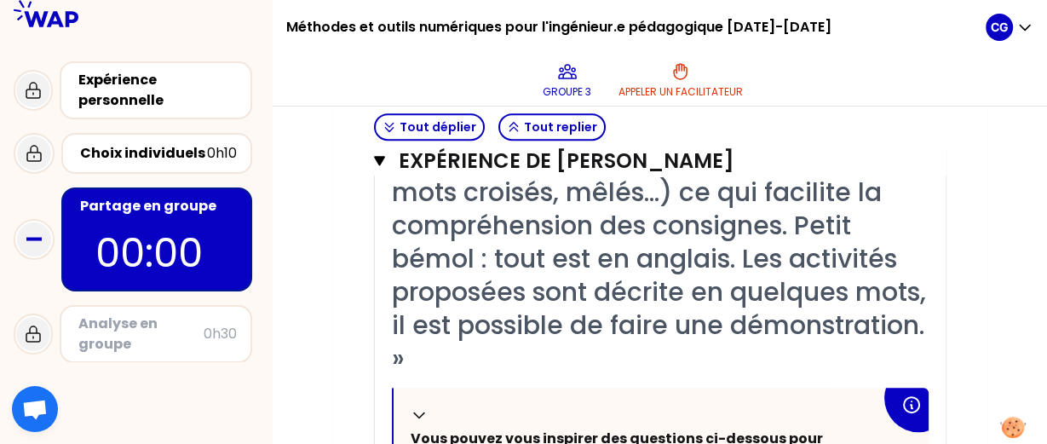
click at [649, 359] on div "« L'outil Flippity est complet car il propose beaucoup d'activités classiques (…" at bounding box center [660, 242] width 537 height 266
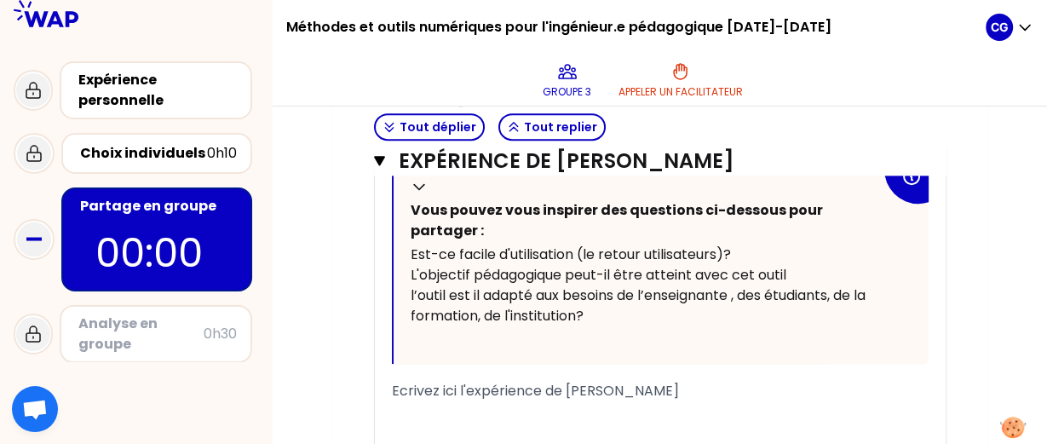
scroll to position [1018, 0]
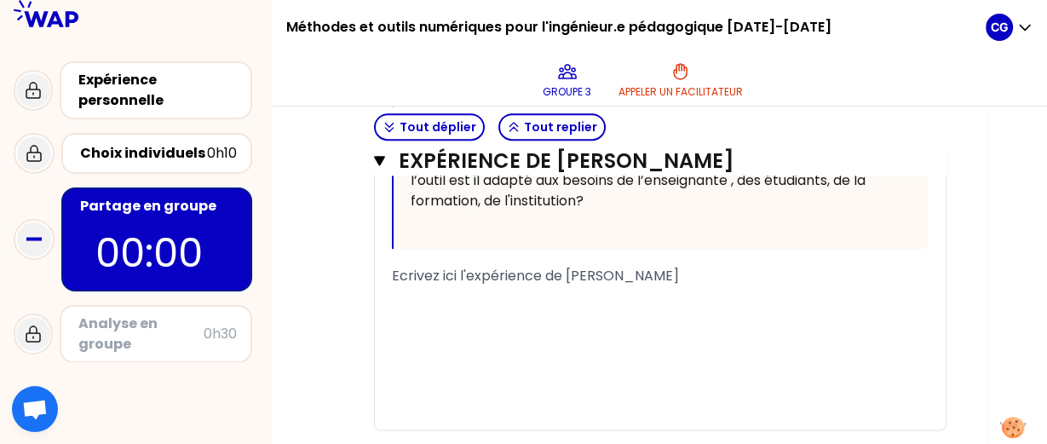
click at [648, 341] on div "﻿" at bounding box center [660, 337] width 537 height 20
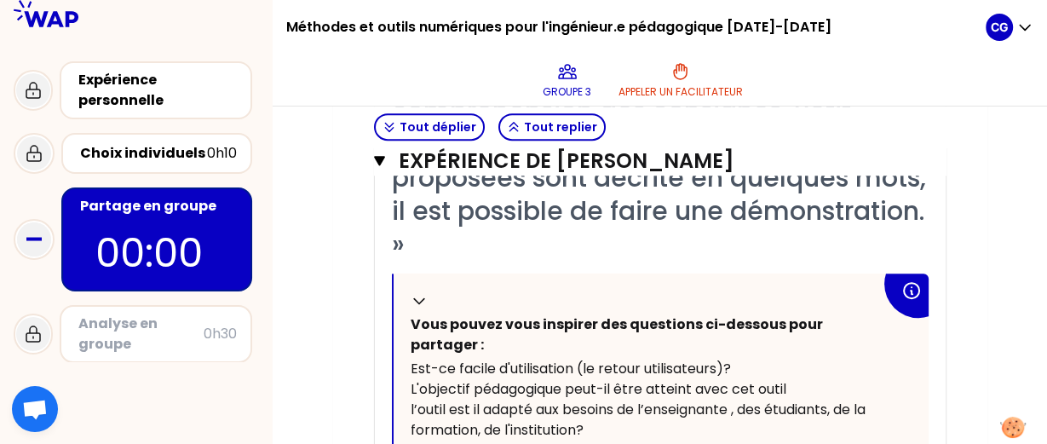
scroll to position [903, 0]
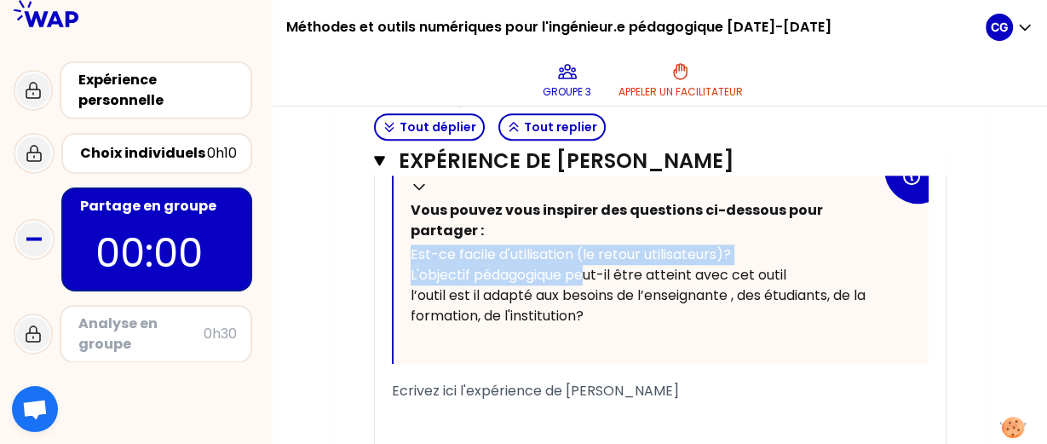
drag, startPoint x: 576, startPoint y: 247, endPoint x: 590, endPoint y: 273, distance: 29.7
click at [590, 273] on div "Replier Vous pouvez vous inspirer des questions ci-dessous pour partager : Est-…" at bounding box center [661, 261] width 535 height 204
click at [590, 273] on span "L'objectif pédagogique peut-il être atteint avec cet outil" at bounding box center [599, 275] width 376 height 20
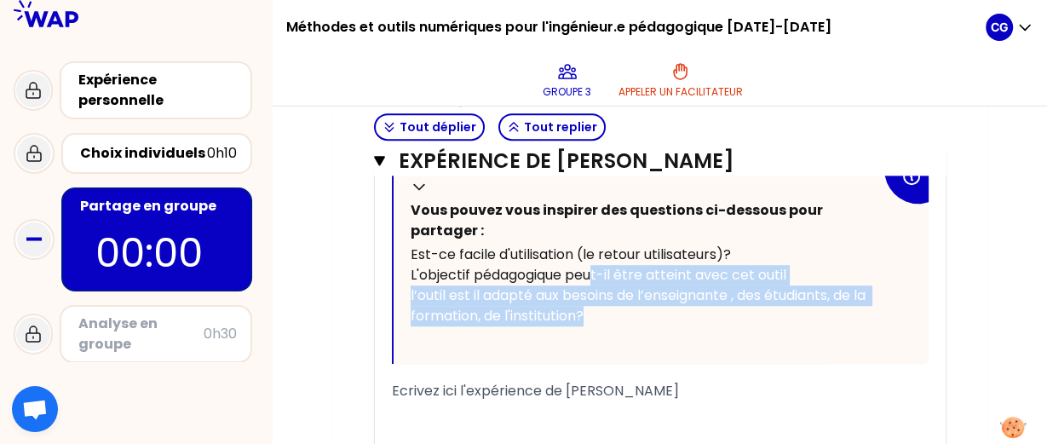
drag, startPoint x: 601, startPoint y: 279, endPoint x: 633, endPoint y: 318, distance: 50.2
click at [633, 318] on div "Replier Vous pouvez vous inspirer des questions ci-dessous pour partager : Est-…" at bounding box center [661, 261] width 535 height 204
click at [633, 318] on div "l’outil est il adapté aux besoins de l’enseignante , des étudiants, de la forma…" at bounding box center [646, 305] width 470 height 41
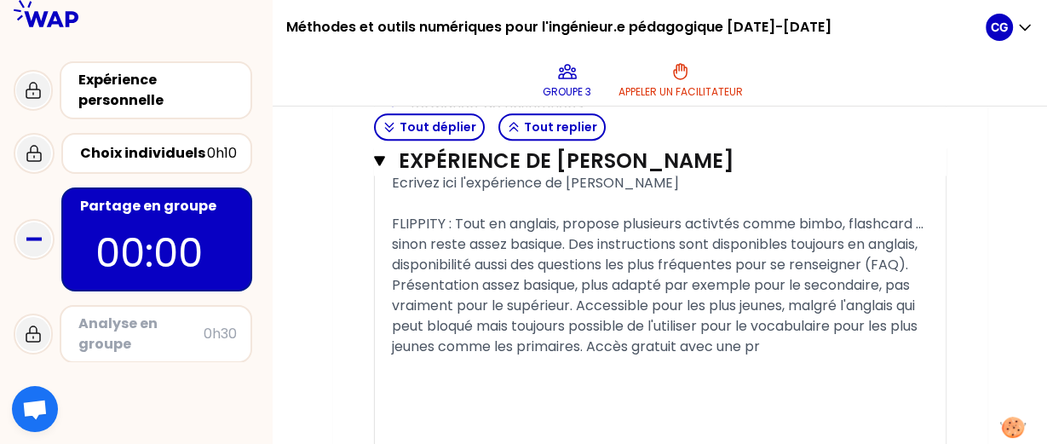
scroll to position [1080, 0]
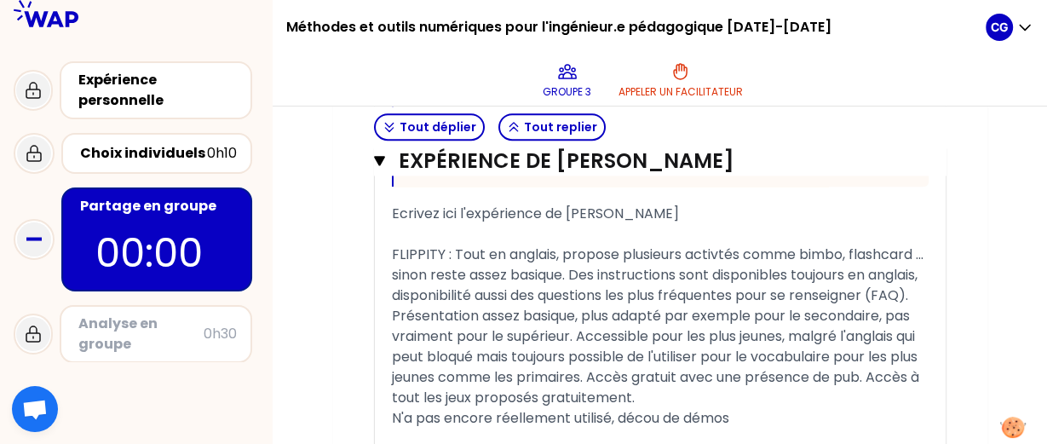
click at [187, 248] on p "00:00" at bounding box center [156, 253] width 123 height 60
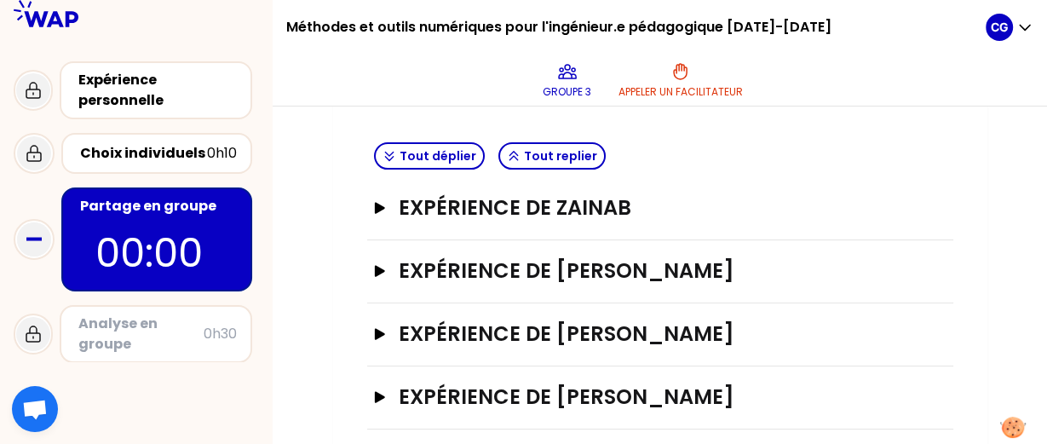
scroll to position [446, 0]
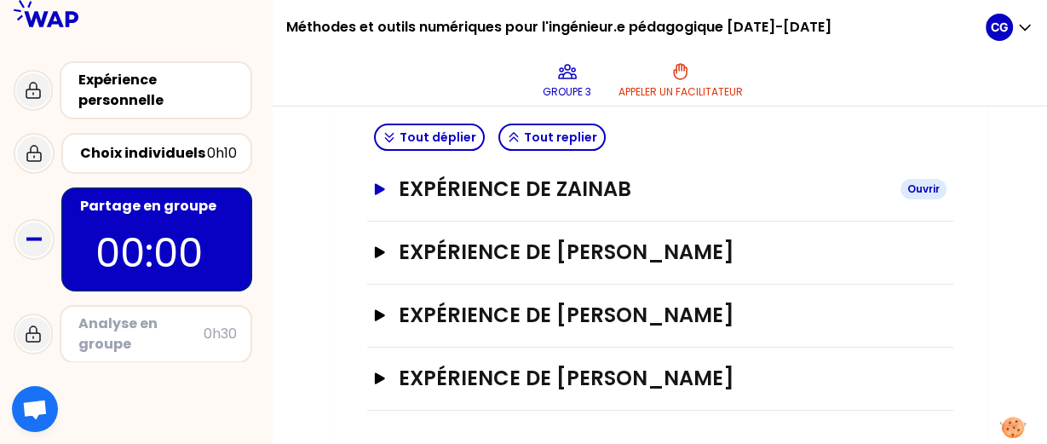
click at [389, 186] on button "Expérience de [PERSON_NAME]" at bounding box center [660, 189] width 573 height 27
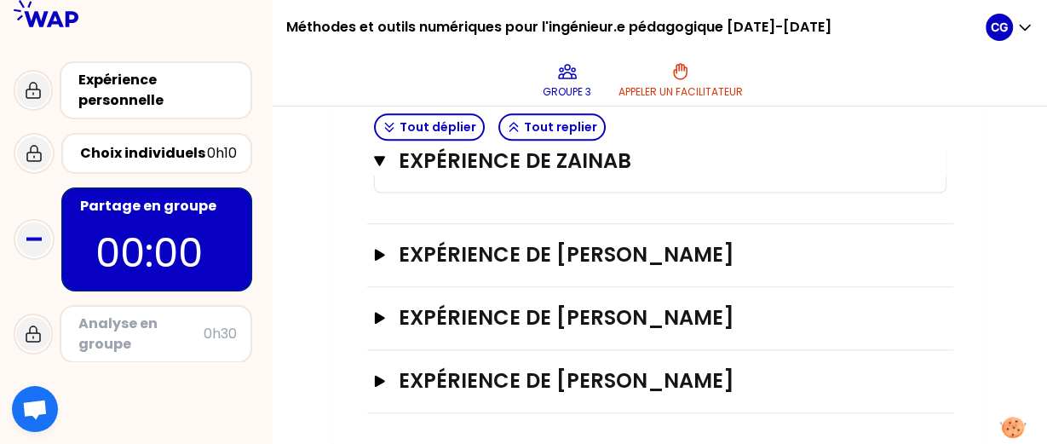
scroll to position [1317, 0]
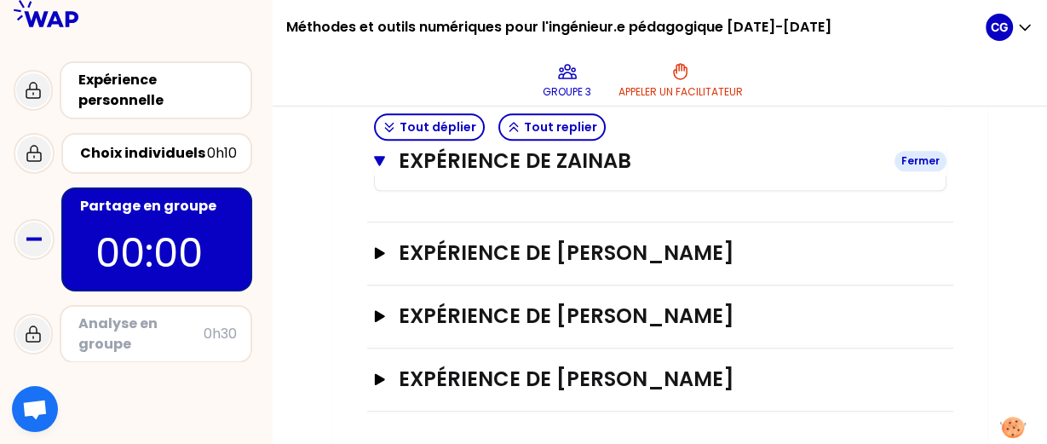
click at [387, 159] on button "Expérience de [PERSON_NAME]" at bounding box center [660, 160] width 573 height 27
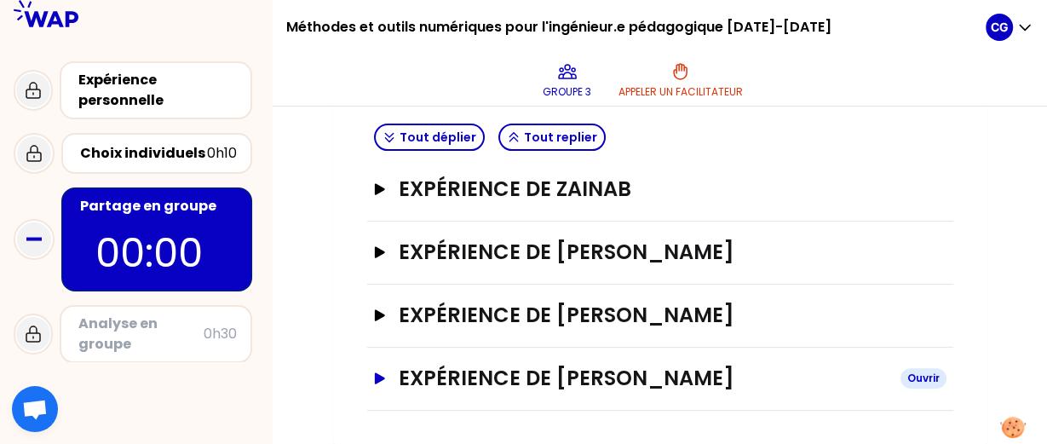
click at [382, 380] on icon "button" at bounding box center [379, 378] width 14 height 12
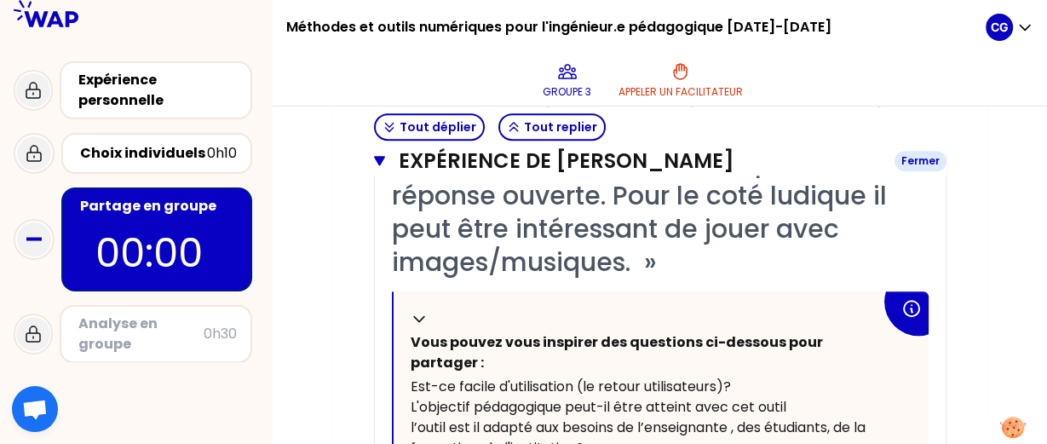
scroll to position [1018, 0]
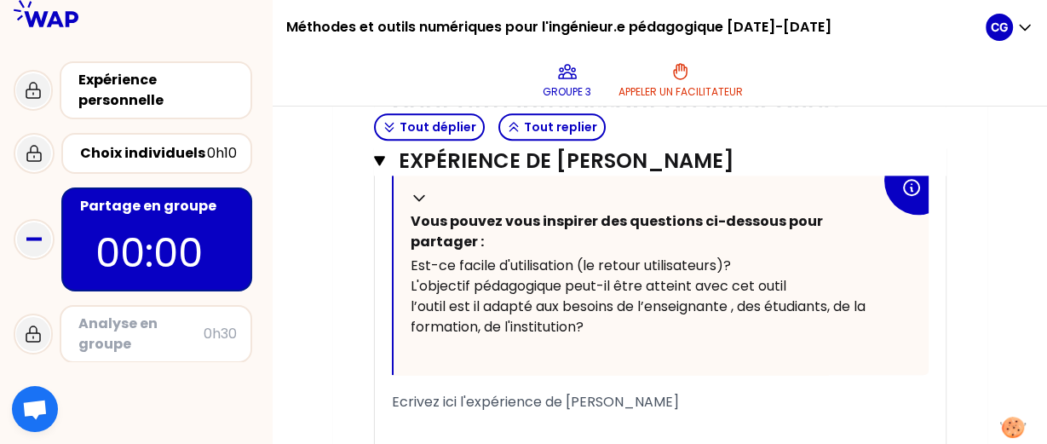
click at [443, 402] on span "Ecrivez ici l'expérience de [PERSON_NAME]" at bounding box center [535, 402] width 287 height 20
click at [443, 402] on span "Ecrivez iDigci l'expérience de [PERSON_NAME]" at bounding box center [546, 402] width 308 height 20
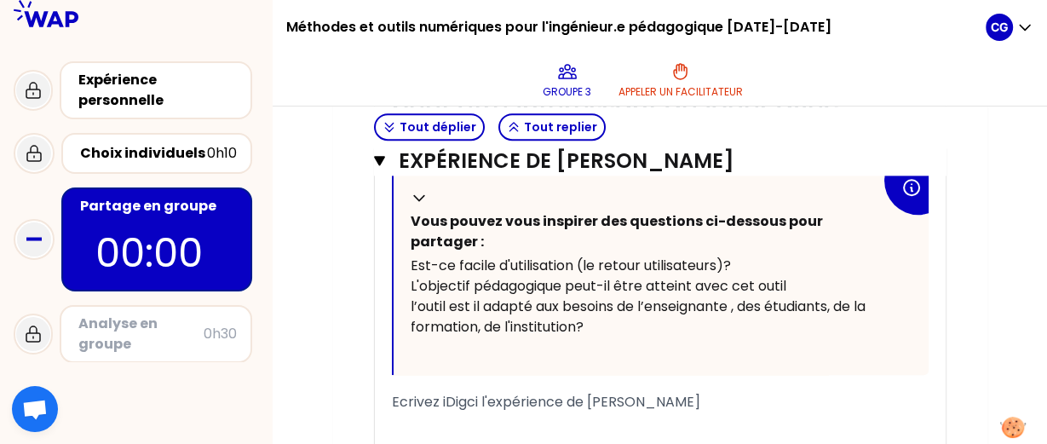
click at [443, 402] on span "Ecrivez iDigci l'expérience de [PERSON_NAME]" at bounding box center [546, 402] width 308 height 20
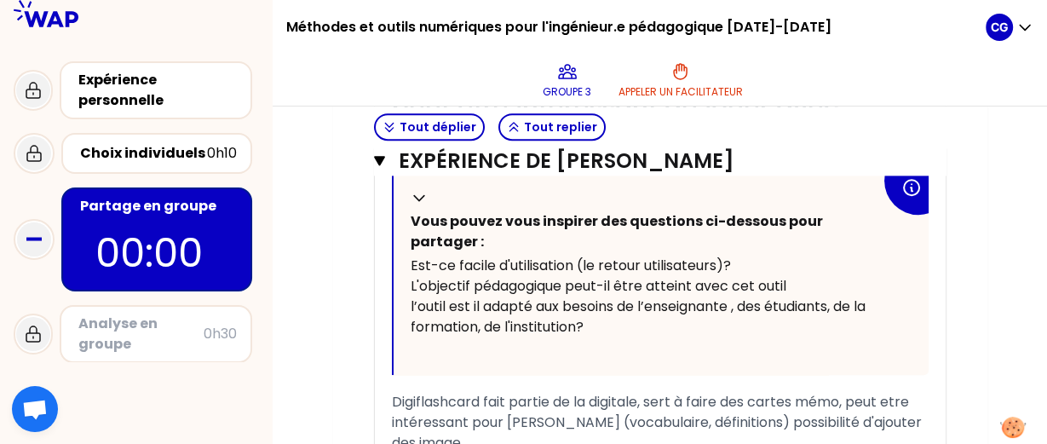
scroll to position [1185, 0]
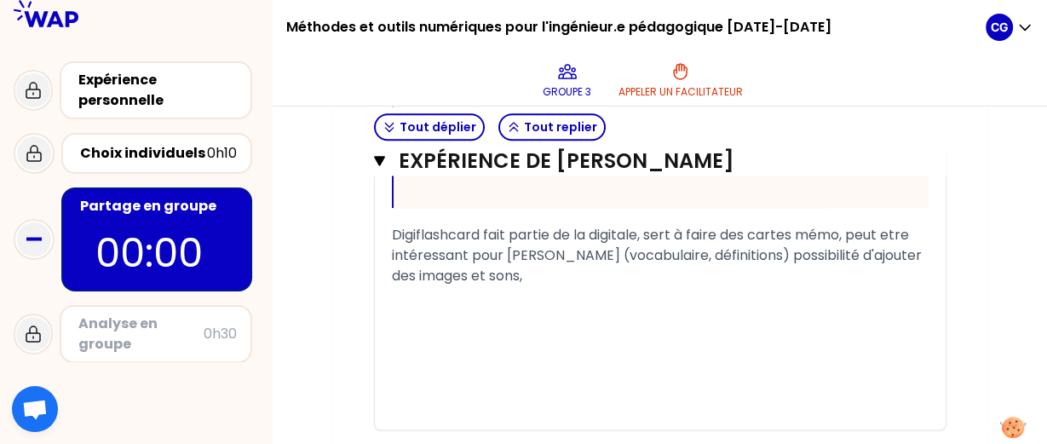
click at [734, 255] on span "Digiflashcard fait partie de la digitale, sert à faire des cartes mémo, peut et…" at bounding box center [658, 255] width 533 height 60
click at [715, 286] on div "﻿" at bounding box center [660, 296] width 537 height 20
click at [713, 276] on div "Digiflashcard fait partie de la digitale, sert à faire des cartes mémo, peut et…" at bounding box center [660, 255] width 537 height 61
click at [739, 256] on span "Digiflashcard fait partie de la digitale, sert à faire des cartes mémo, peut et…" at bounding box center [660, 255] width 536 height 60
click at [803, 286] on div "possibilité d'ajouter des images et sons (musique/film)" at bounding box center [660, 276] width 537 height 20
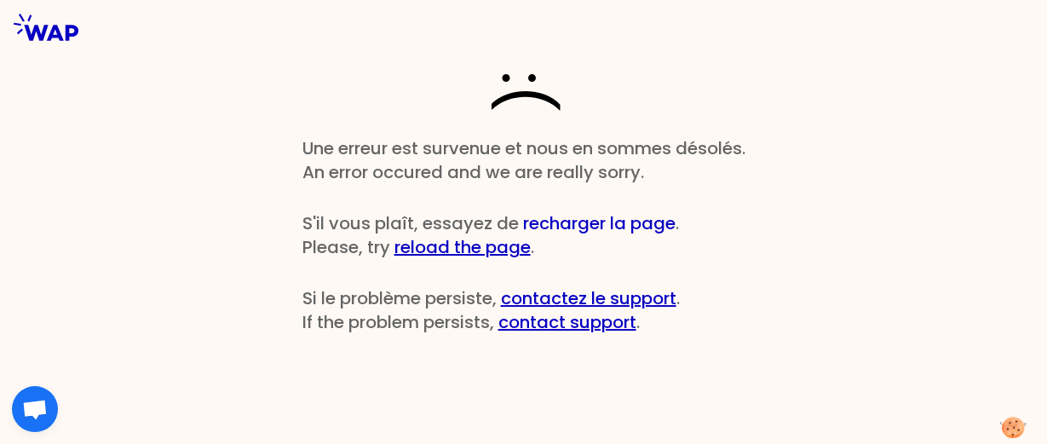
click at [554, 216] on button "recharger la page" at bounding box center [599, 223] width 153 height 24
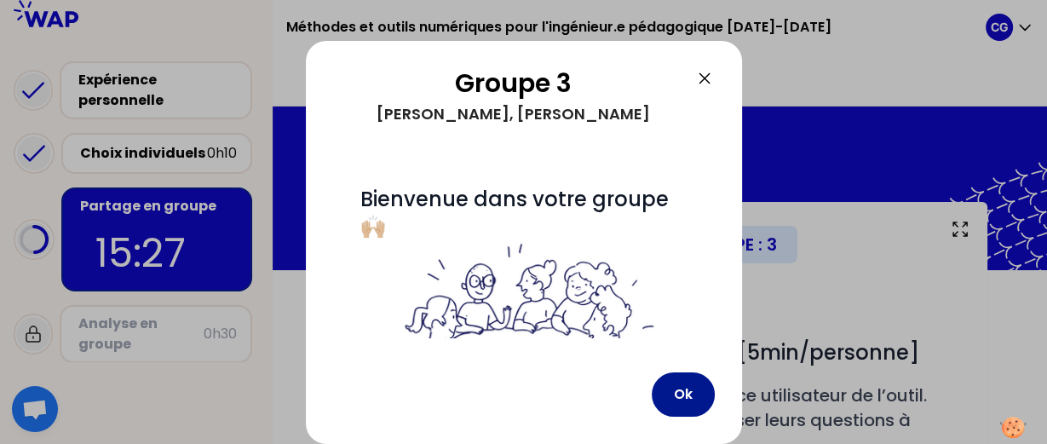
click at [676, 387] on button "Ok" at bounding box center [683, 394] width 63 height 44
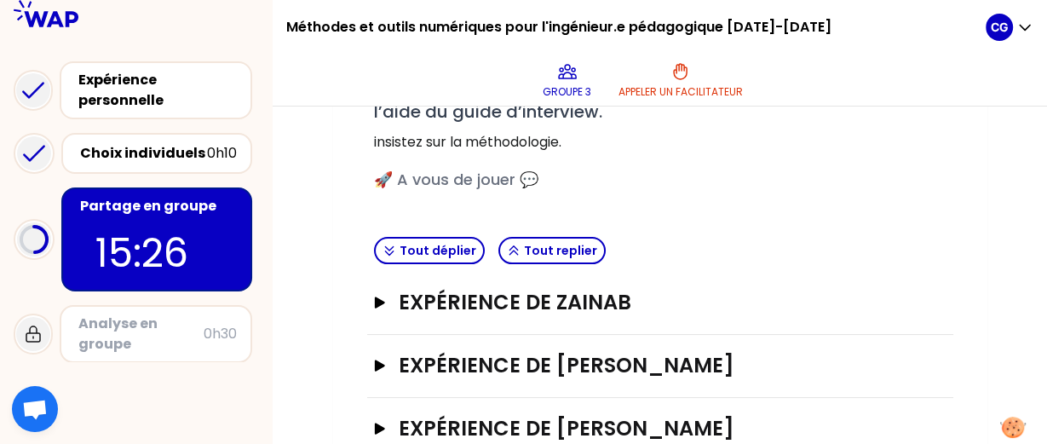
scroll to position [446, 0]
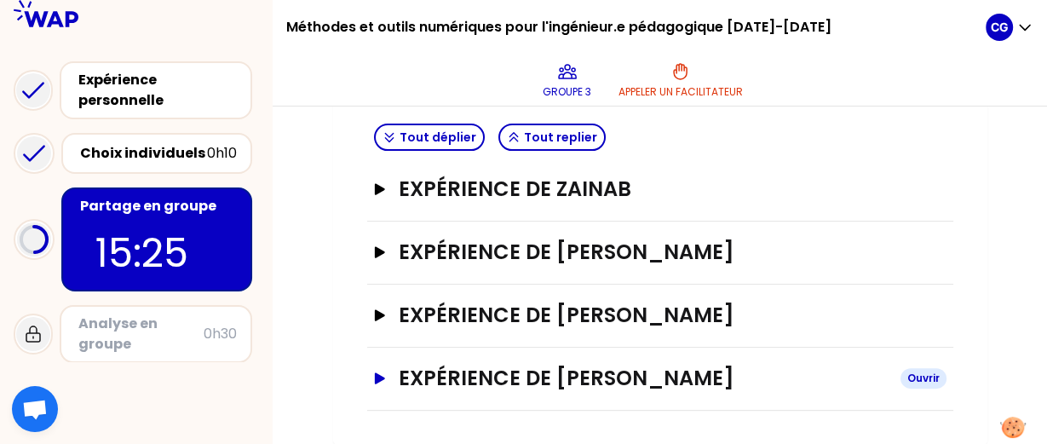
click at [647, 380] on h3 "Expérience de [PERSON_NAME]" at bounding box center [642, 378] width 487 height 27
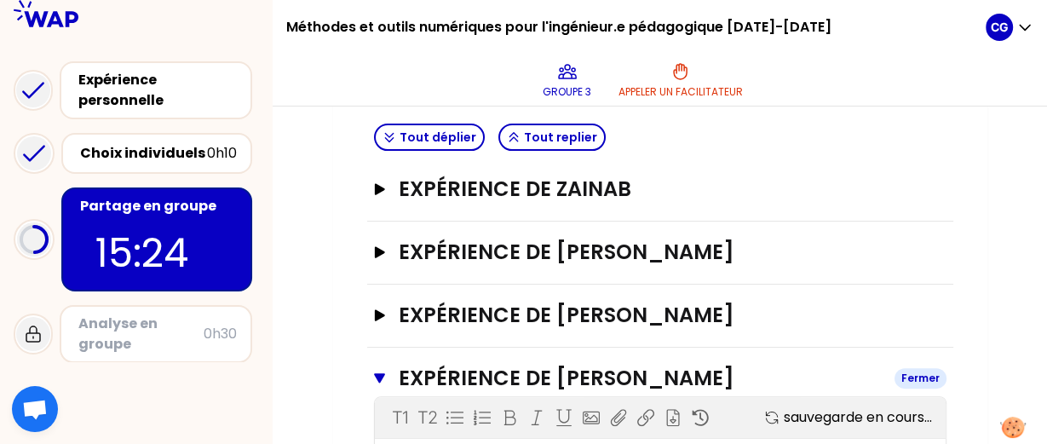
scroll to position [1276, 0]
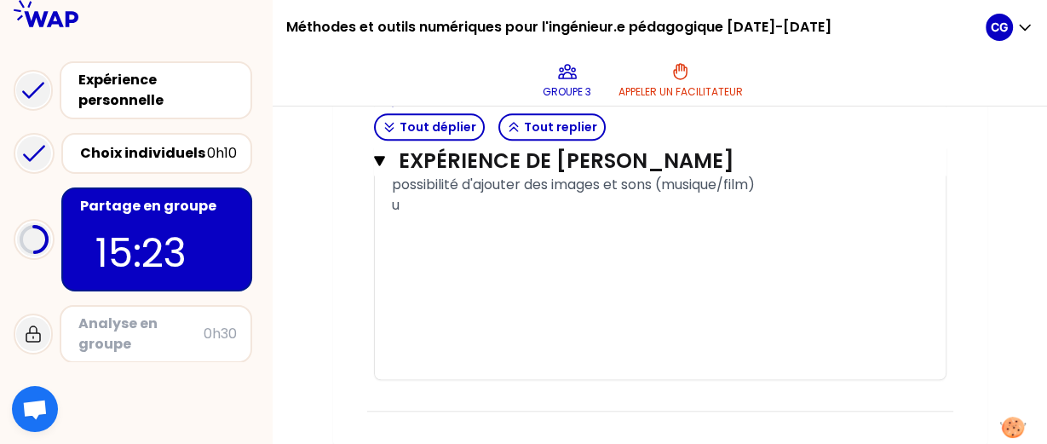
click at [643, 281] on div "﻿" at bounding box center [660, 287] width 537 height 20
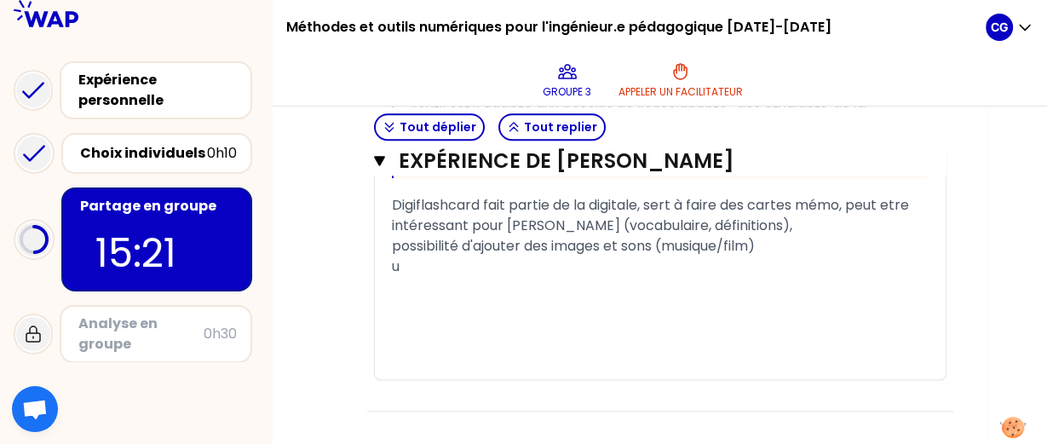
scroll to position [1195, 0]
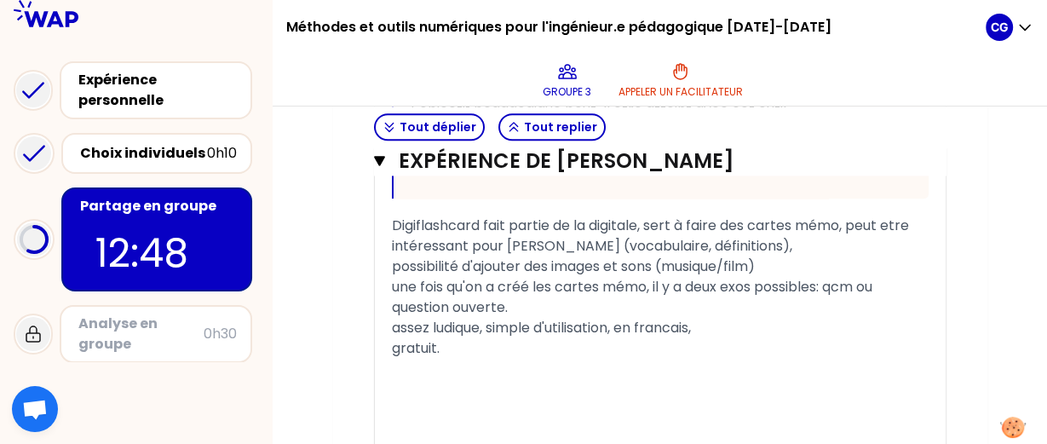
click at [651, 287] on span "possibilité d'ajouter des images et sons (musique/film) une fois qu'on a créé l…" at bounding box center [634, 286] width 484 height 60
click at [599, 379] on div "﻿" at bounding box center [660, 369] width 537 height 20
click at [668, 317] on div "possibilité d'ajouter des images et sons (musique/film) une fois qu'on a créé l…" at bounding box center [660, 286] width 537 height 61
click at [669, 310] on div "possibilité d'ajouter des images et sons (musique/film) une fois qu'on a créé l…" at bounding box center [660, 286] width 537 height 61
click at [663, 318] on div "possibilité d'ajouter des images et sons (musique/film) une fois qu'on a créé l…" at bounding box center [660, 286] width 537 height 61
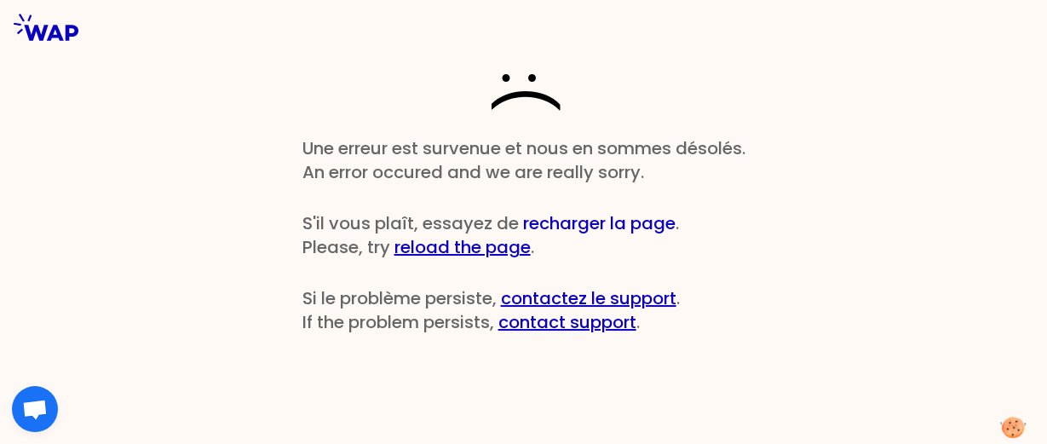
click at [657, 216] on button "recharger la page" at bounding box center [599, 223] width 153 height 24
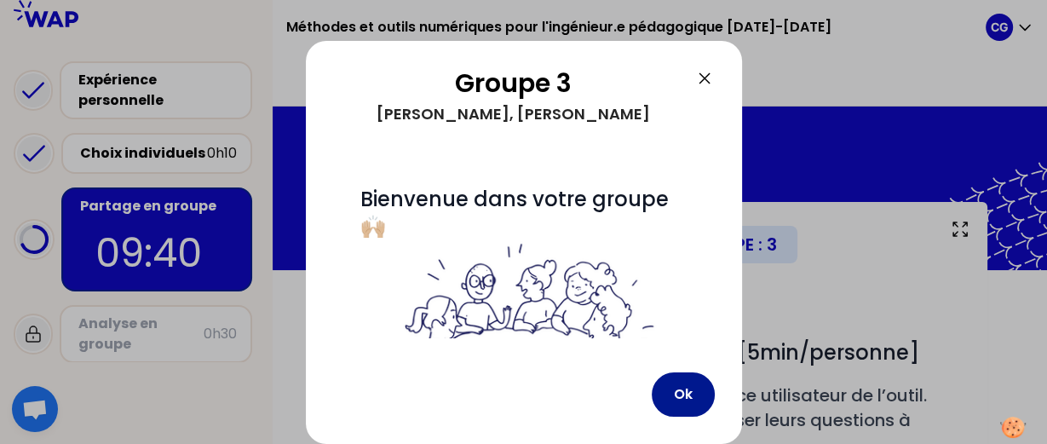
click at [670, 375] on button "Ok" at bounding box center [683, 394] width 63 height 44
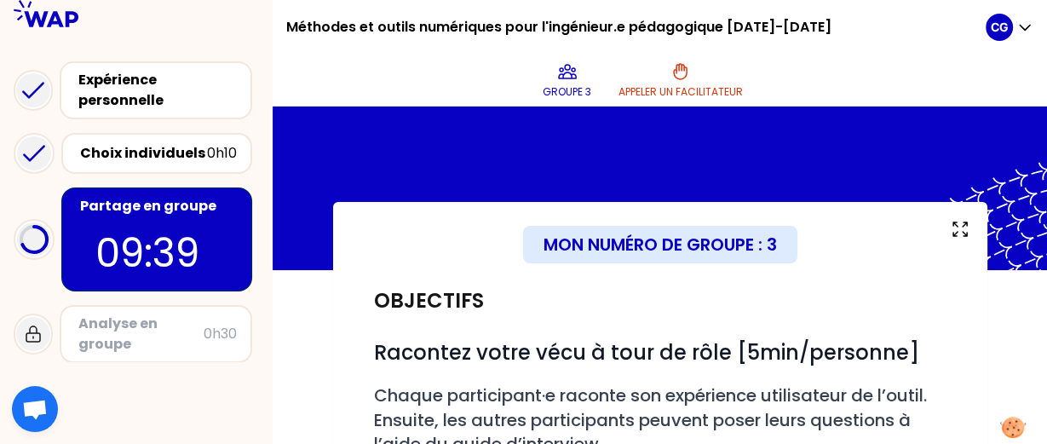
scroll to position [446, 0]
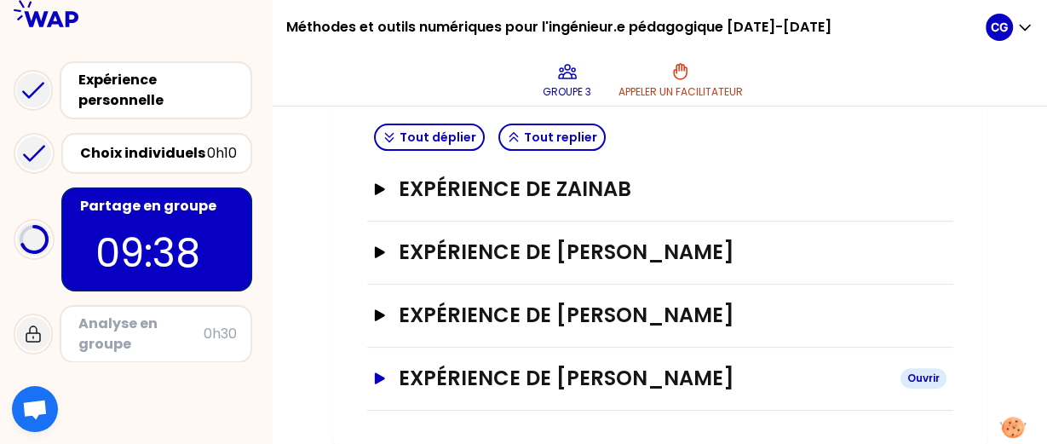
click at [669, 375] on h3 "Expérience de [PERSON_NAME]" at bounding box center [642, 378] width 487 height 27
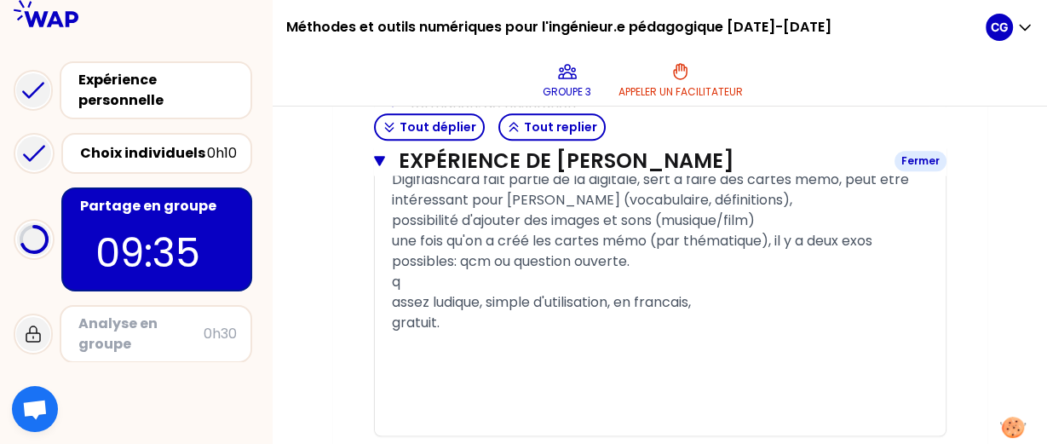
scroll to position [1247, 0]
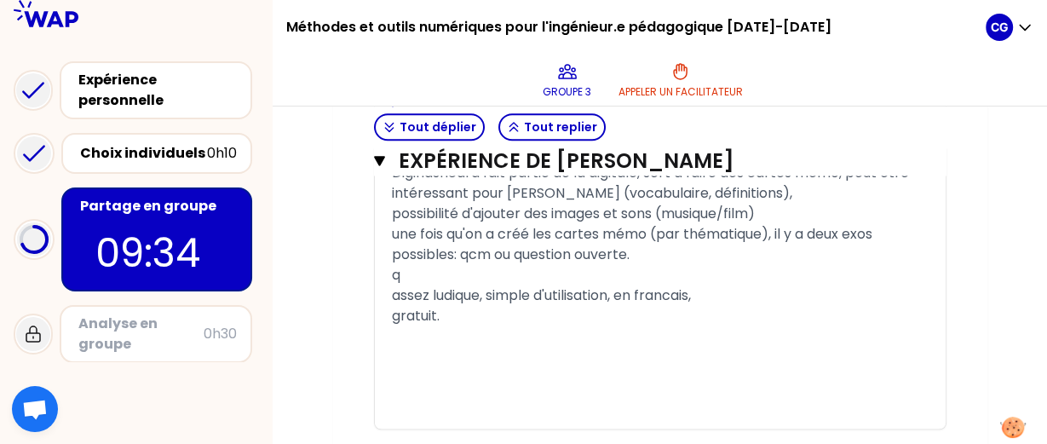
click at [659, 277] on div "possibilité d'ajouter des images et sons (musique/film) une fois qu'on a créé l…" at bounding box center [660, 245] width 537 height 82
click at [563, 316] on div "gratuit." at bounding box center [660, 316] width 537 height 20
click at [550, 341] on div "﻿" at bounding box center [660, 336] width 537 height 20
click at [392, 315] on span "gratuit." at bounding box center [416, 316] width 48 height 20
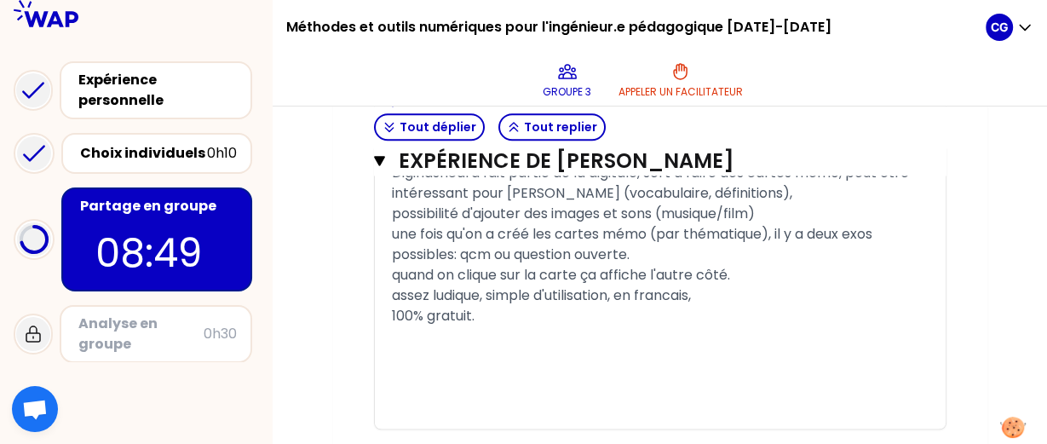
click at [397, 357] on div "﻿" at bounding box center [660, 357] width 537 height 20
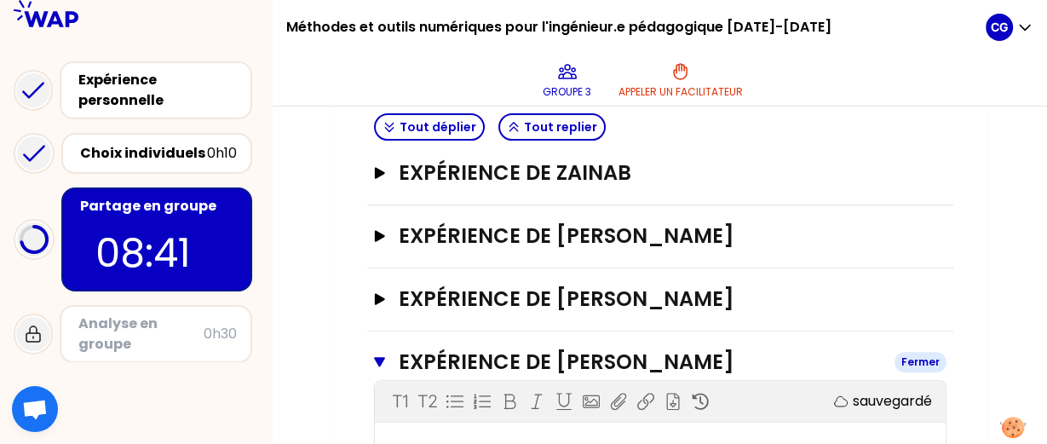
scroll to position [446, 0]
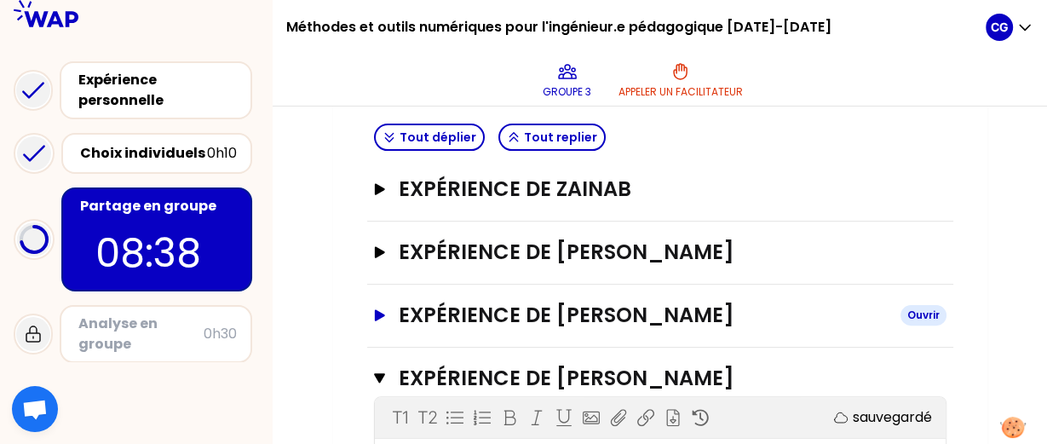
click at [389, 310] on button "Expérience de Claire Gutzwiller Ouvrir" at bounding box center [660, 315] width 573 height 27
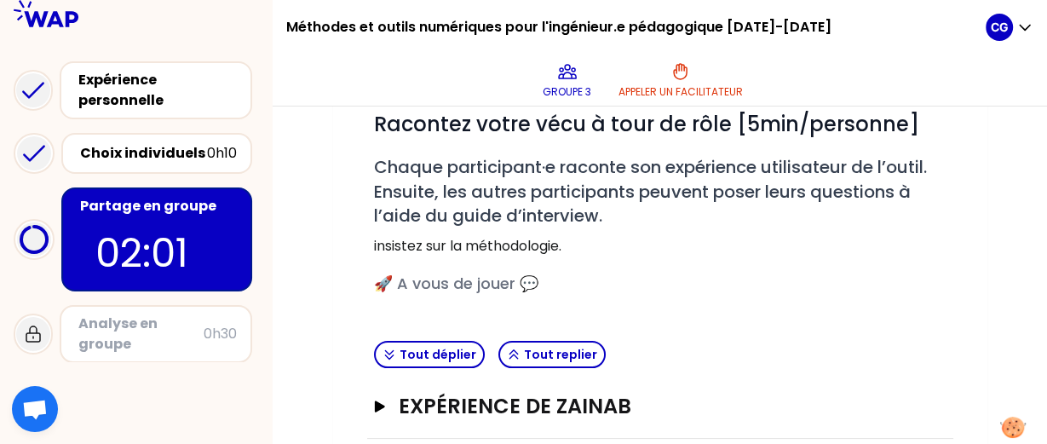
scroll to position [343, 0]
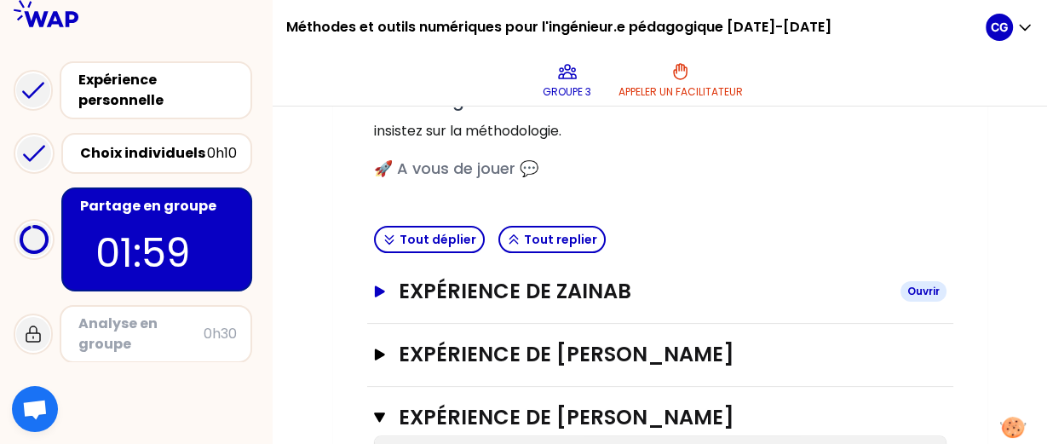
click at [432, 278] on h3 "Expérience de Zainab" at bounding box center [642, 291] width 487 height 27
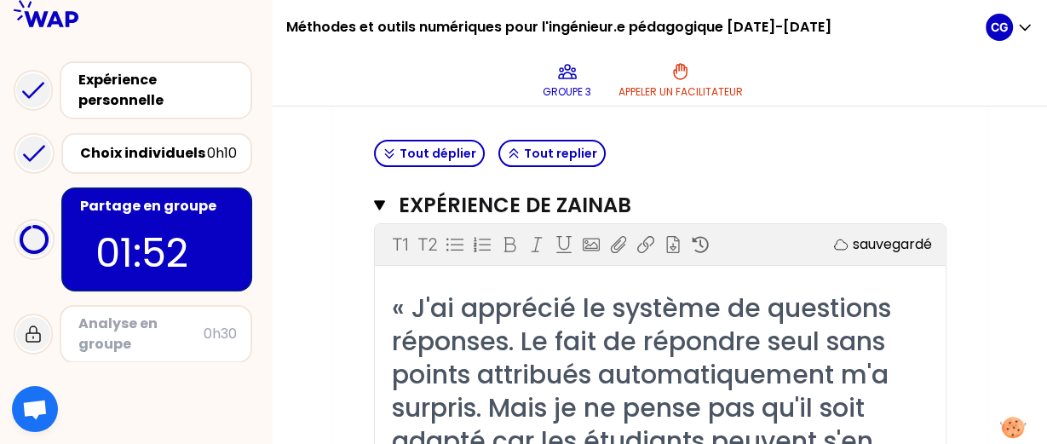
scroll to position [0, 0]
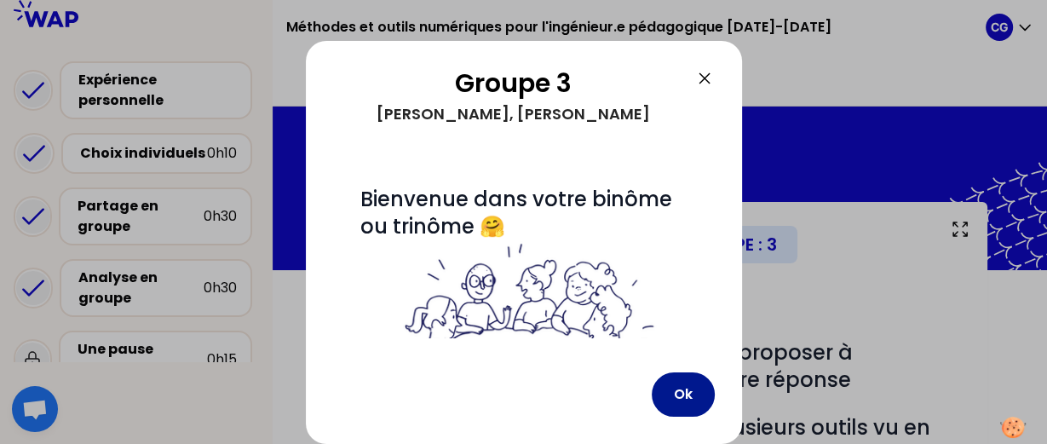
click at [676, 391] on button "Ok" at bounding box center [683, 394] width 63 height 44
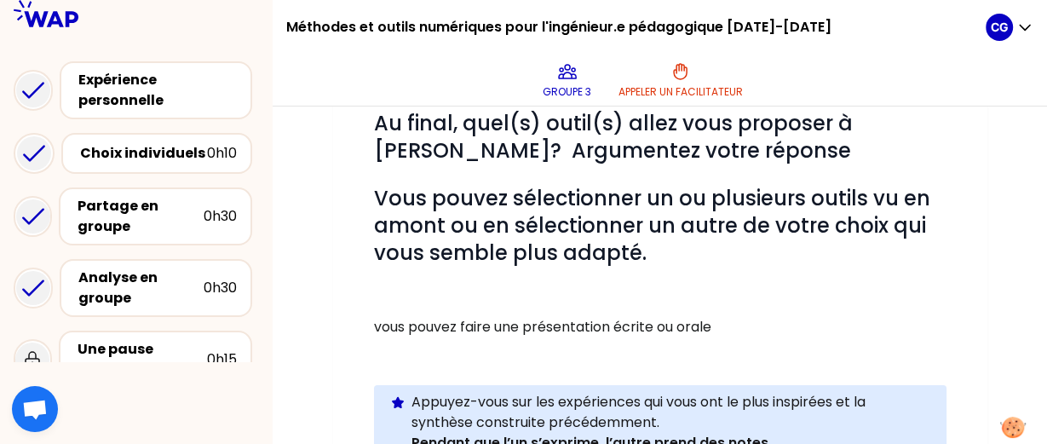
scroll to position [343, 0]
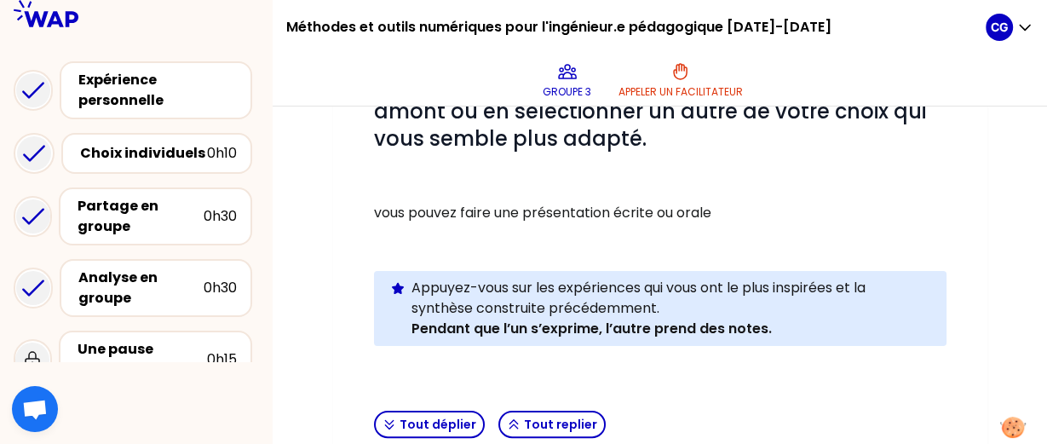
click at [661, 212] on p "vous pouvez faire une présentation écrite ou orale" at bounding box center [660, 213] width 573 height 20
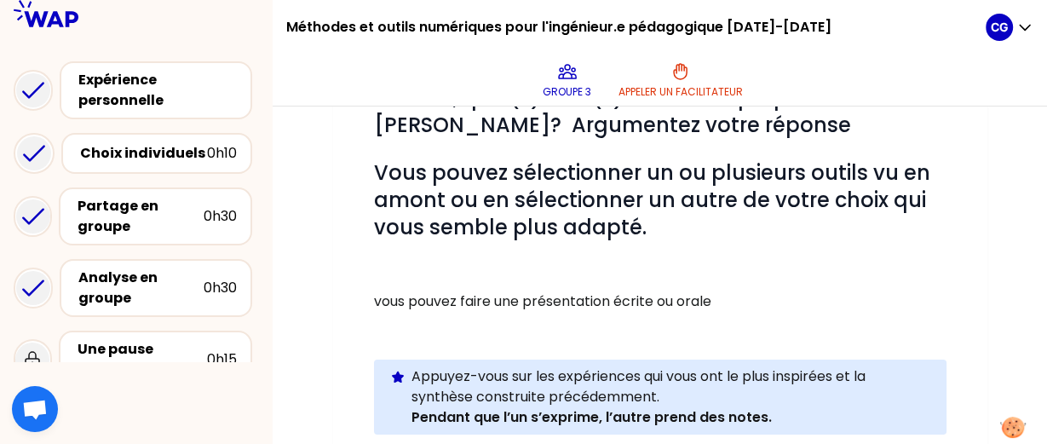
scroll to position [228, 0]
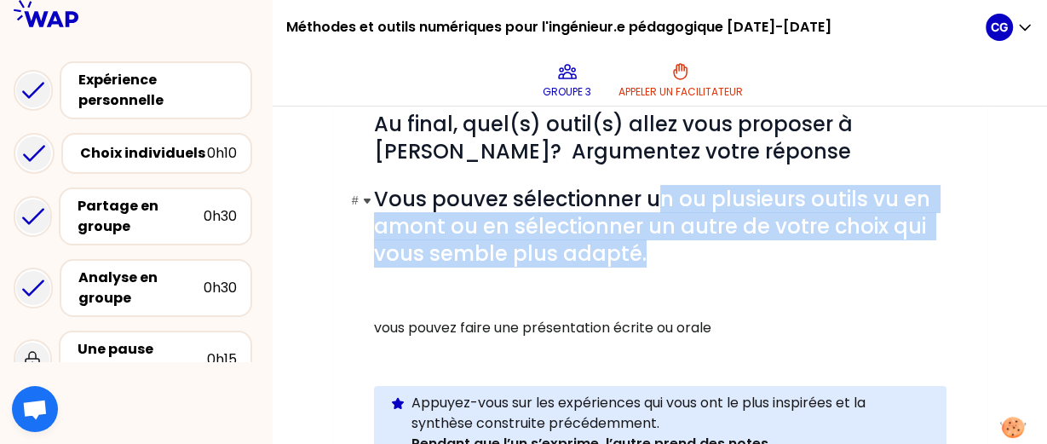
drag, startPoint x: 663, startPoint y: 201, endPoint x: 707, endPoint y: 243, distance: 60.9
click at [707, 243] on h1 "# Vous pouvez sélectionner un ou plusieurs outils vu en amont ou en sélectionne…" at bounding box center [660, 227] width 573 height 82
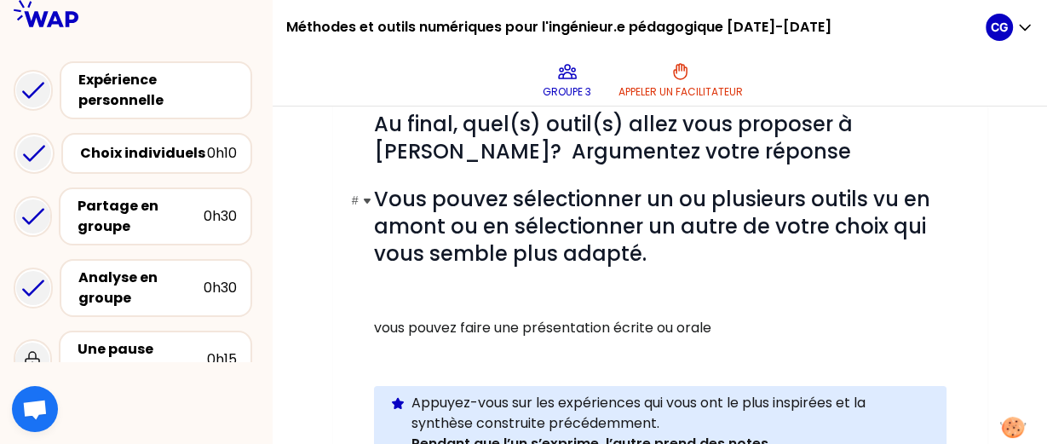
click at [707, 243] on h1 "# Vous pouvez sélectionner un ou plusieurs outils vu en amont ou en sélectionne…" at bounding box center [660, 227] width 573 height 82
